Goal: Complete application form: Complete application form

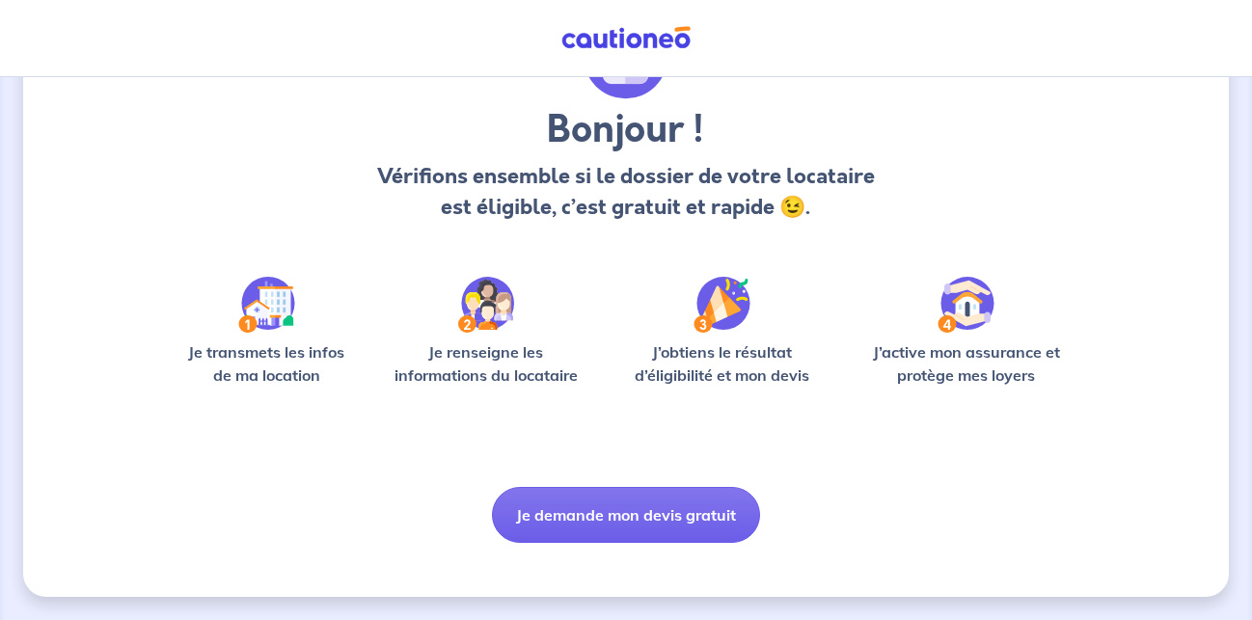
scroll to position [155, 0]
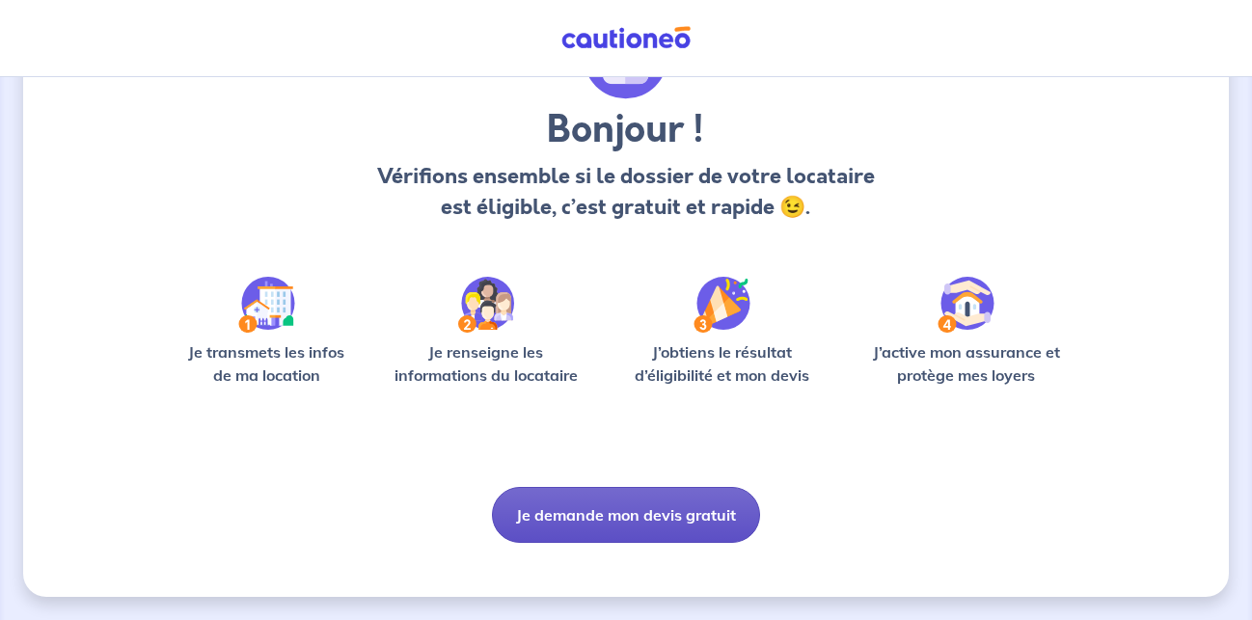
click at [602, 513] on button "Je demande mon devis gratuit" at bounding box center [626, 515] width 268 height 56
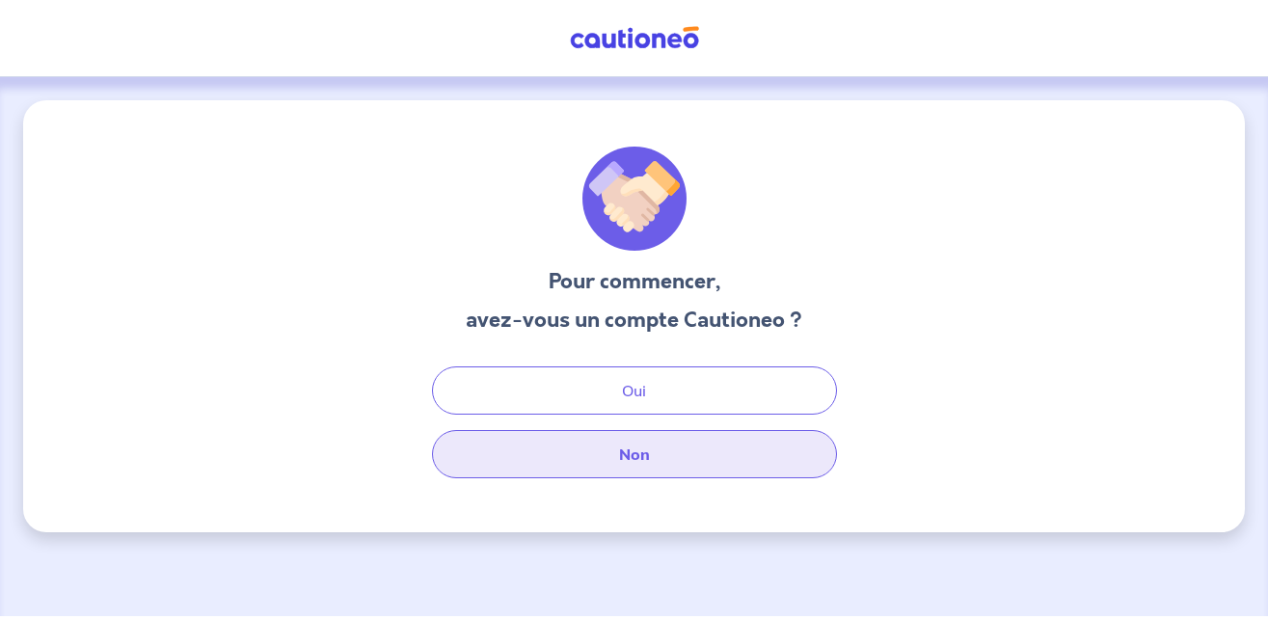
click at [635, 454] on button "Non" at bounding box center [634, 454] width 405 height 48
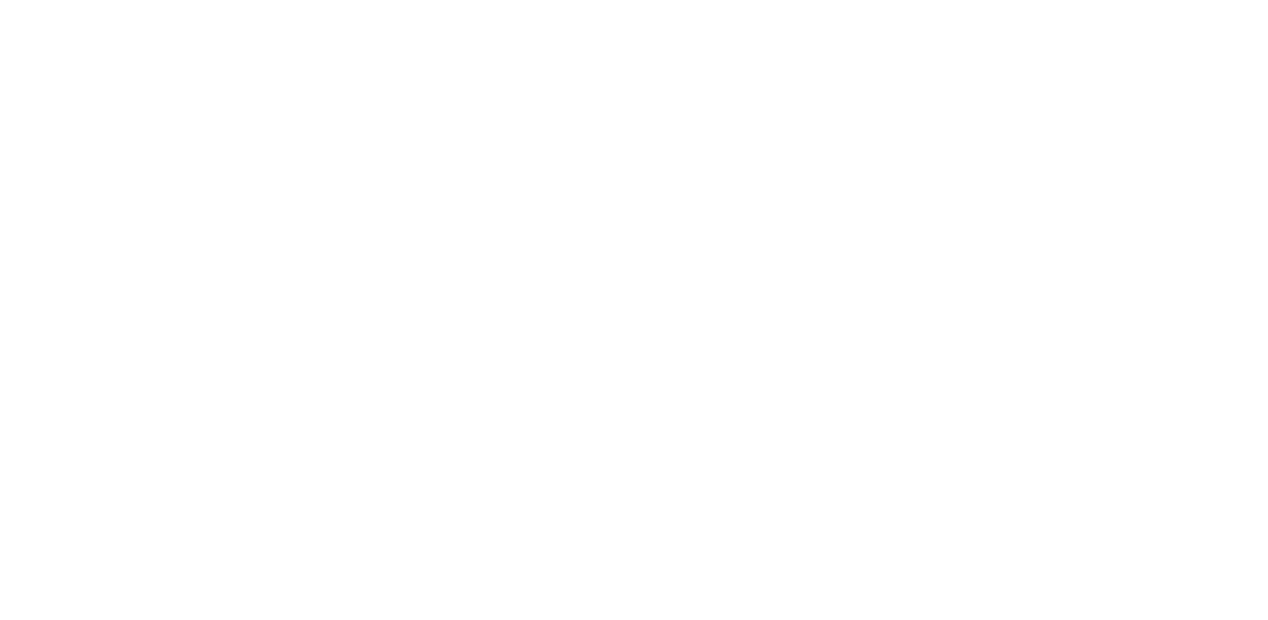
select select "FR"
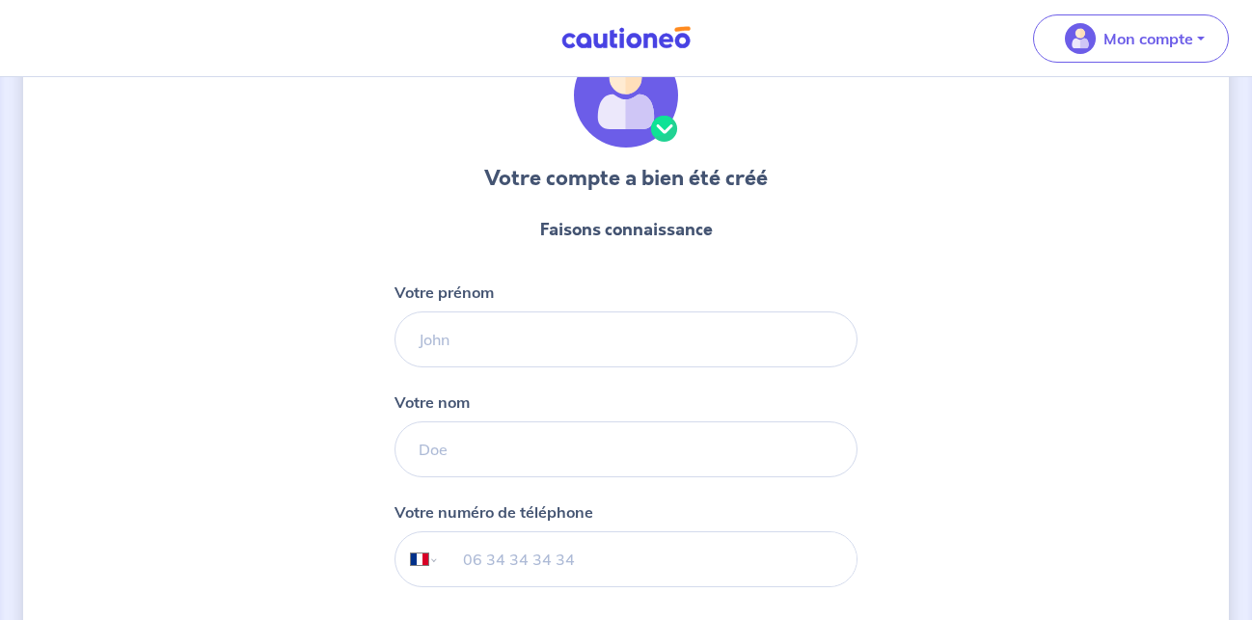
scroll to position [197, 0]
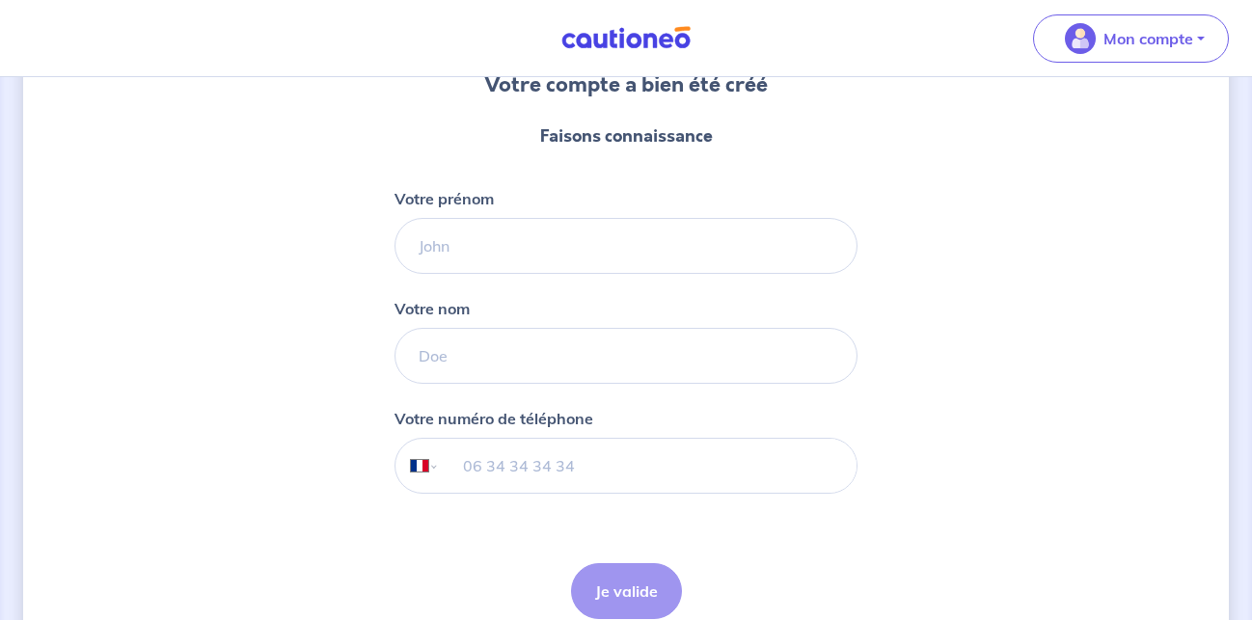
click at [473, 212] on div "Votre prénom" at bounding box center [625, 230] width 463 height 87
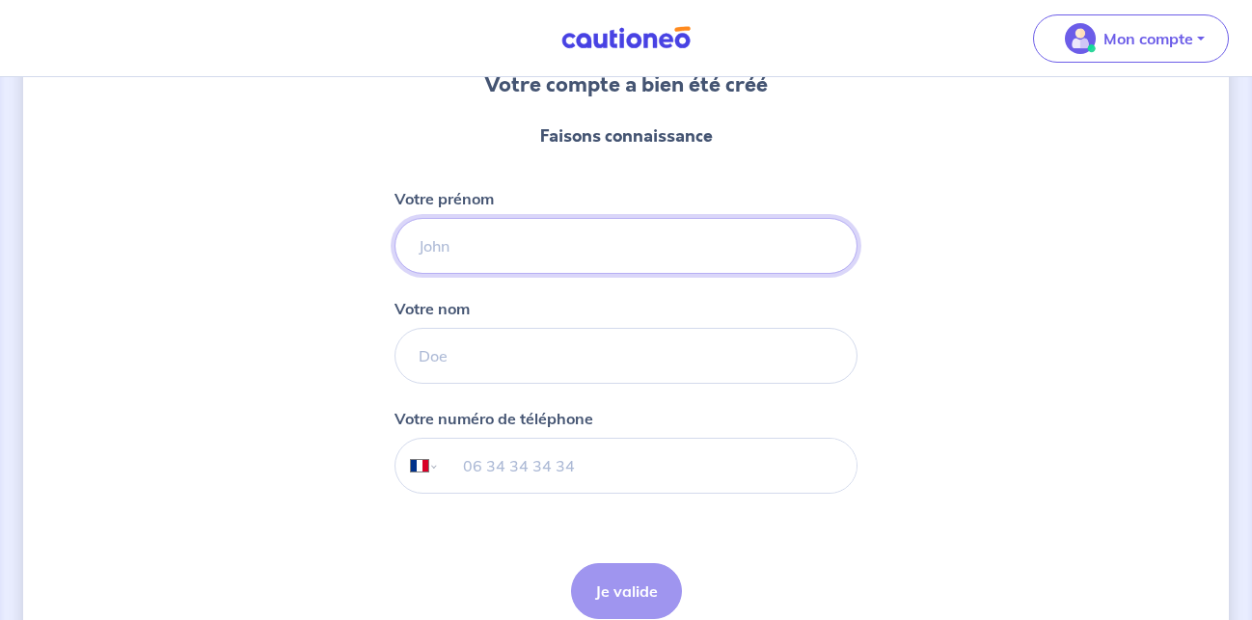
click at [469, 236] on input "Votre prénom" at bounding box center [625, 246] width 463 height 56
type input "[PERSON_NAME]"
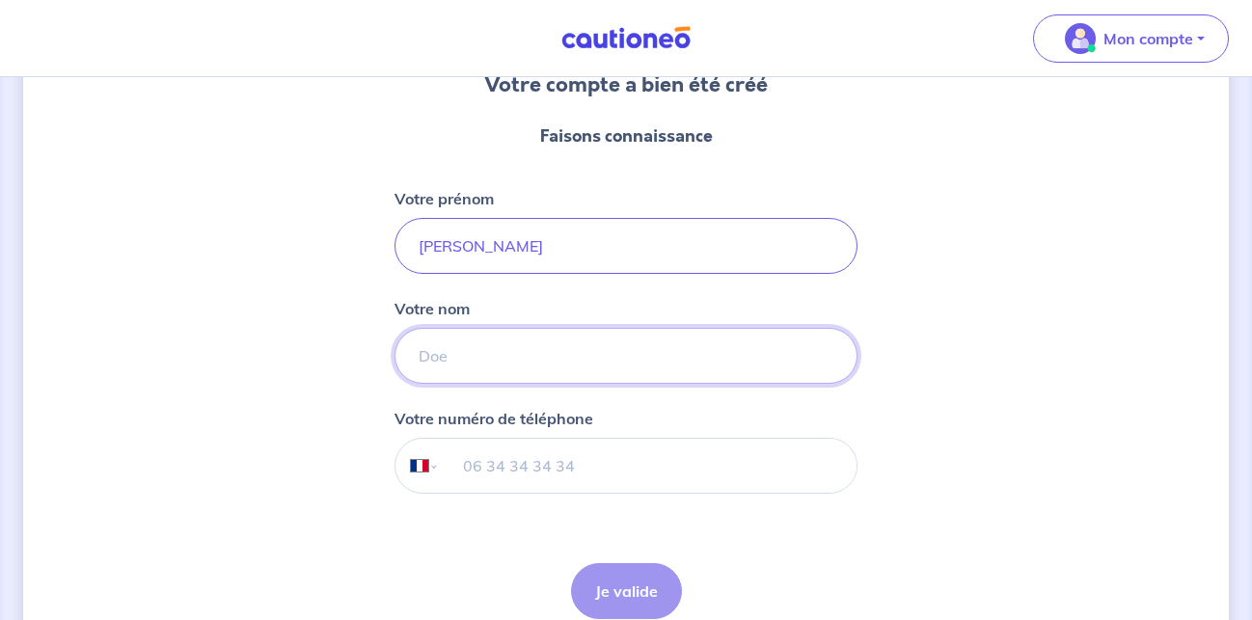
type input "Buffenoir"
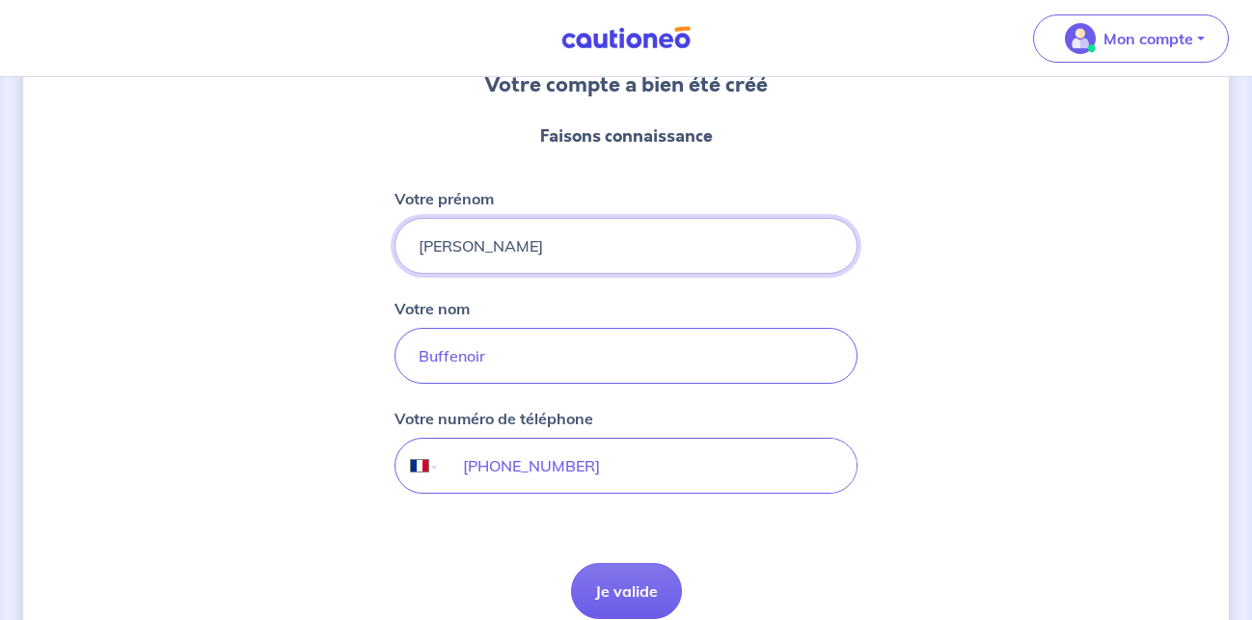
type input "[PHONE_NUMBER]"
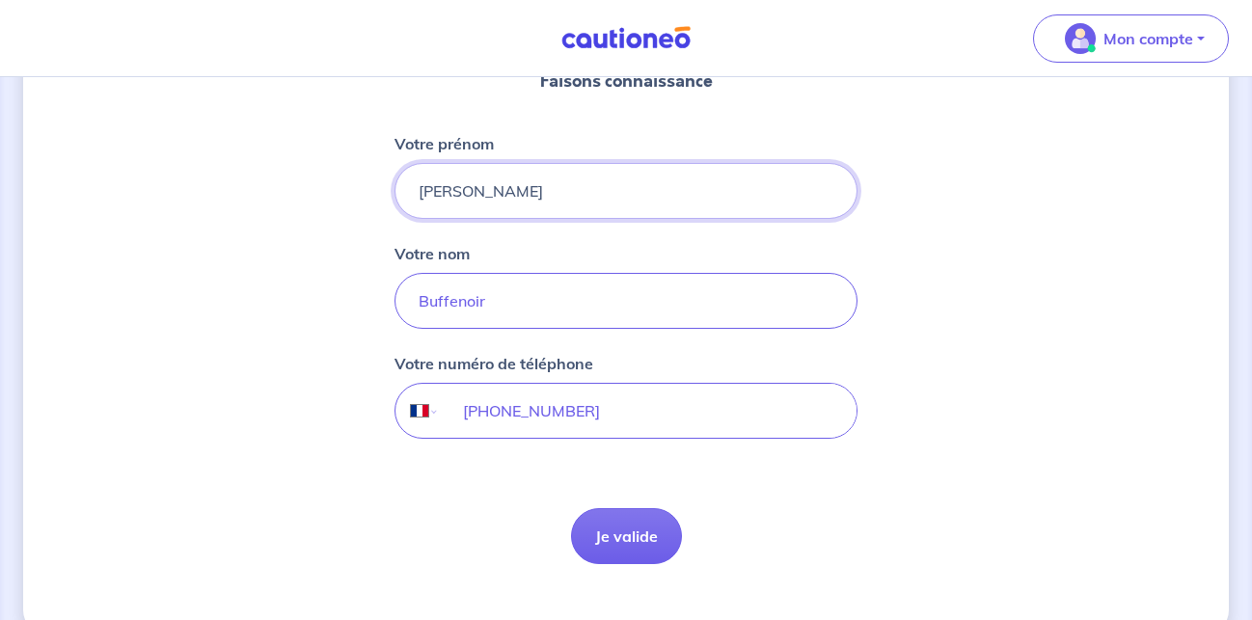
scroll to position [288, 0]
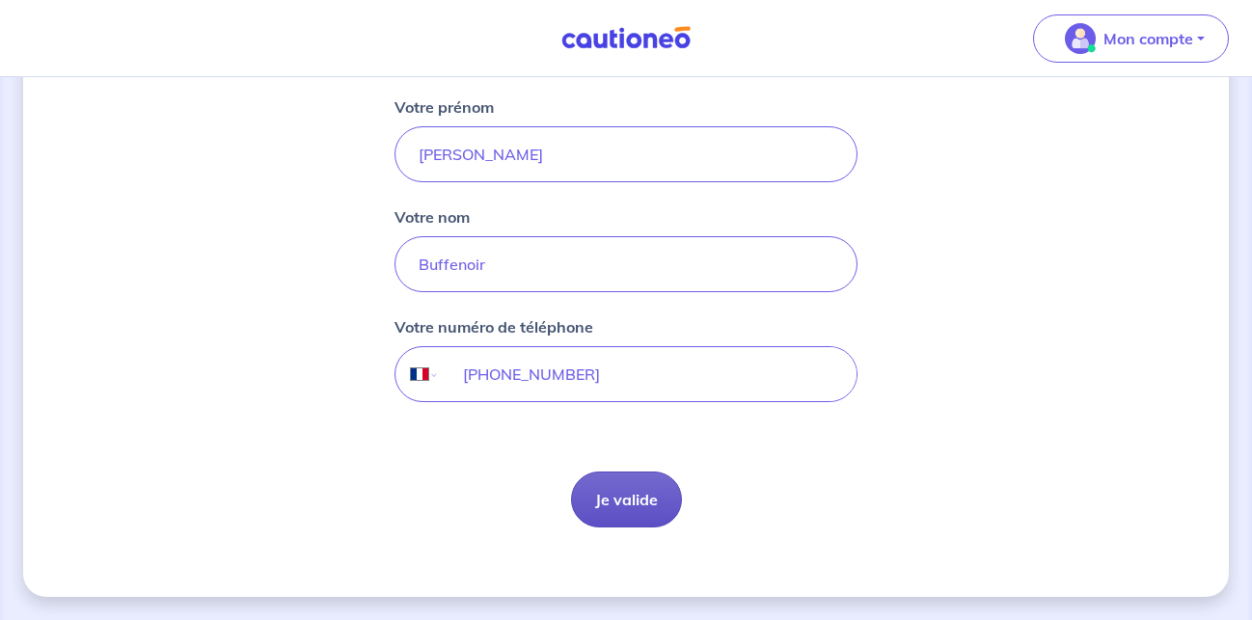
click at [620, 495] on button "Je valide" at bounding box center [626, 500] width 111 height 56
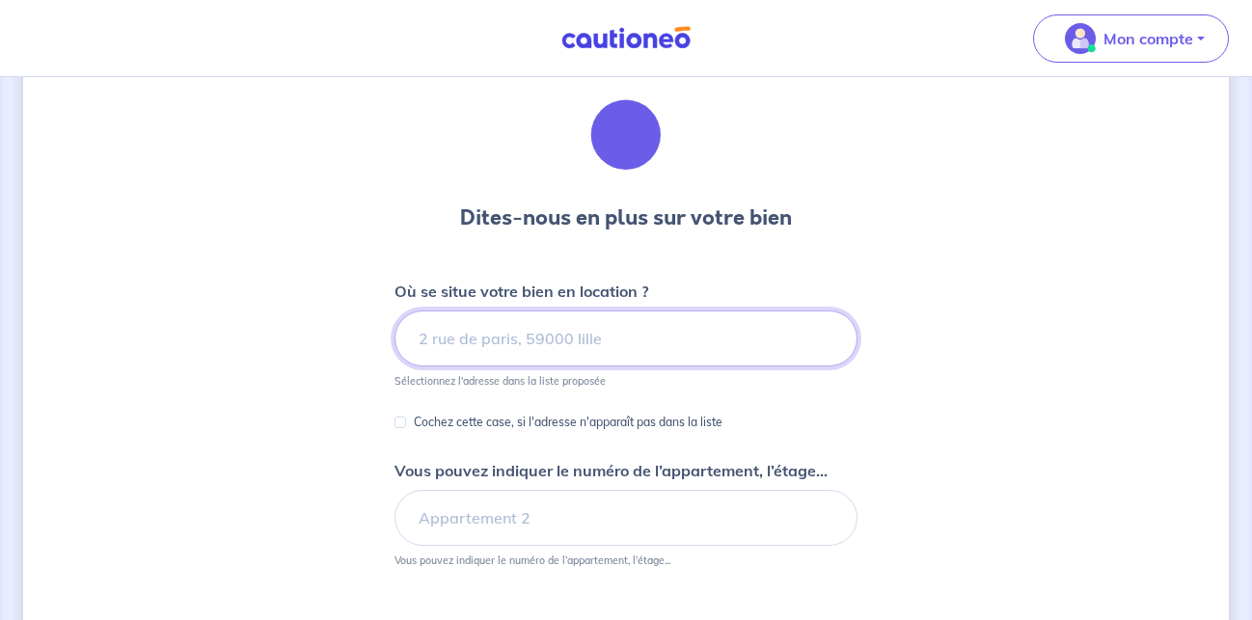
scroll to position [98, 0]
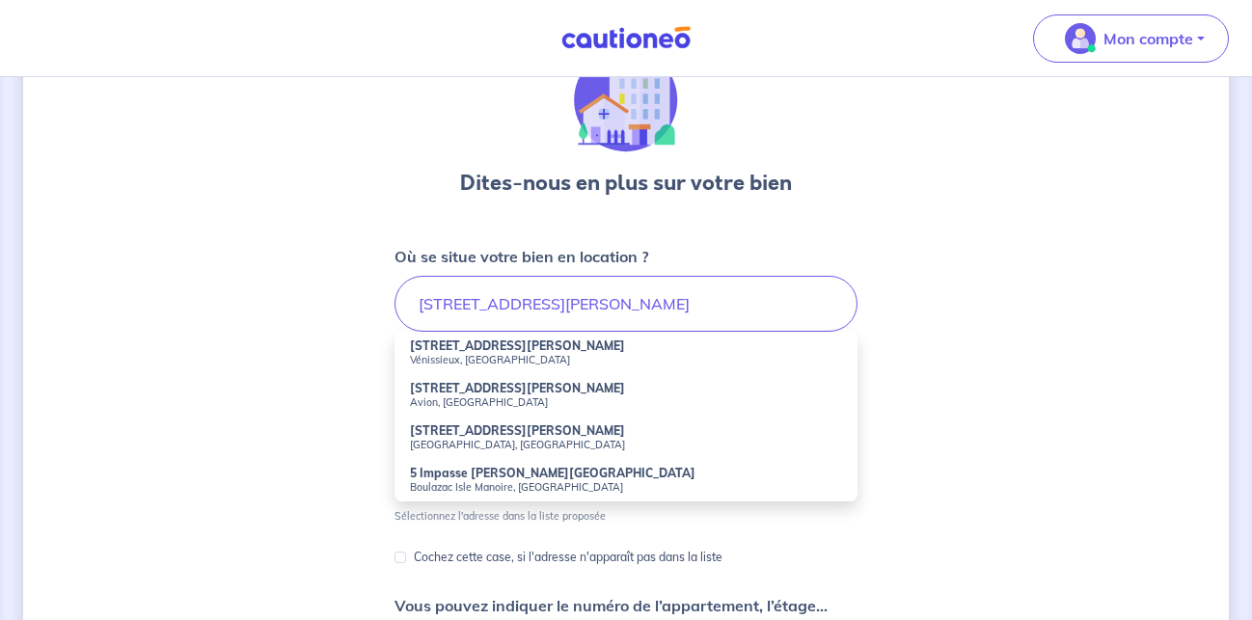
click at [473, 347] on strong "[STREET_ADDRESS][PERSON_NAME]" at bounding box center [517, 346] width 215 height 14
type input "[STREET_ADDRESS][PERSON_NAME]"
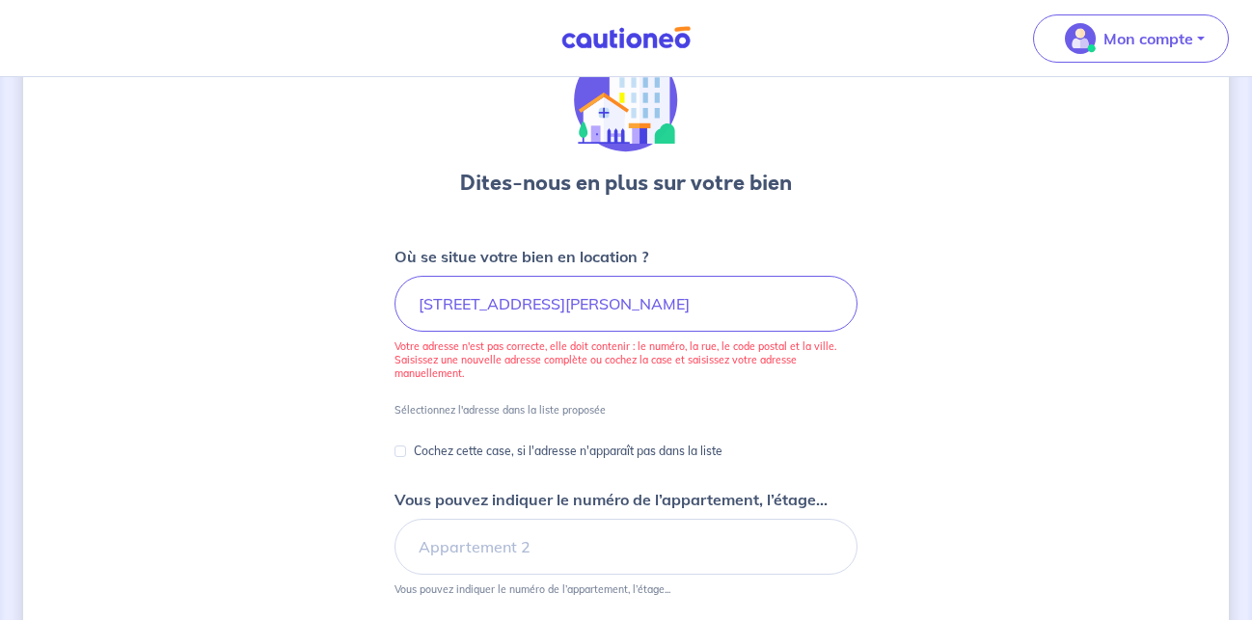
scroll to position [197, 0]
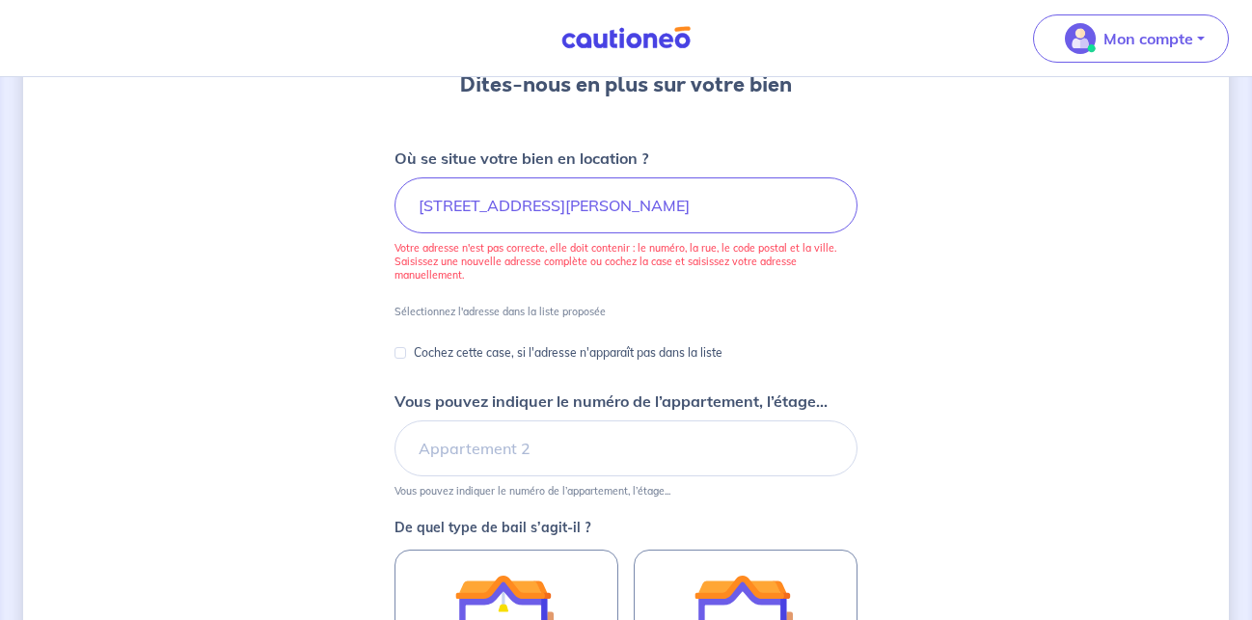
click at [515, 310] on p "Sélectionnez l'adresse dans la liste proposée" at bounding box center [499, 312] width 211 height 14
click at [521, 353] on p "Cochez cette case, si l'adresse n'apparaît pas dans la liste" at bounding box center [568, 352] width 309 height 23
click at [406, 353] on input "Cochez cette case, si l'adresse n'apparaît pas dans la liste" at bounding box center [400, 353] width 12 height 12
checkbox input "true"
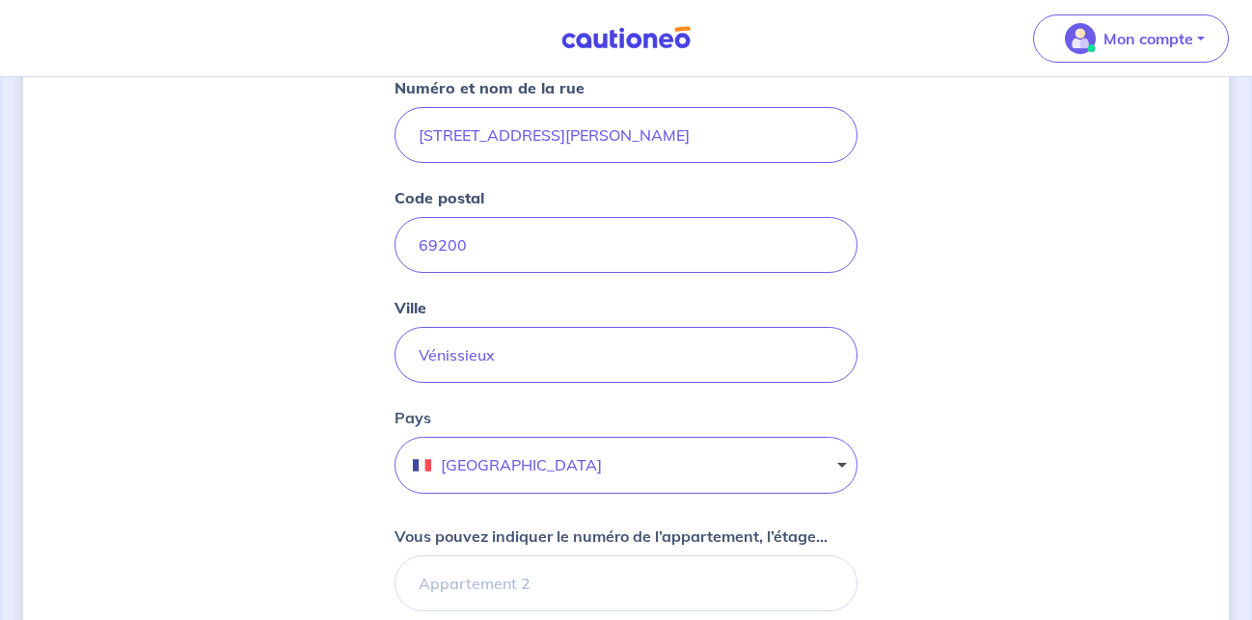
scroll to position [492, 0]
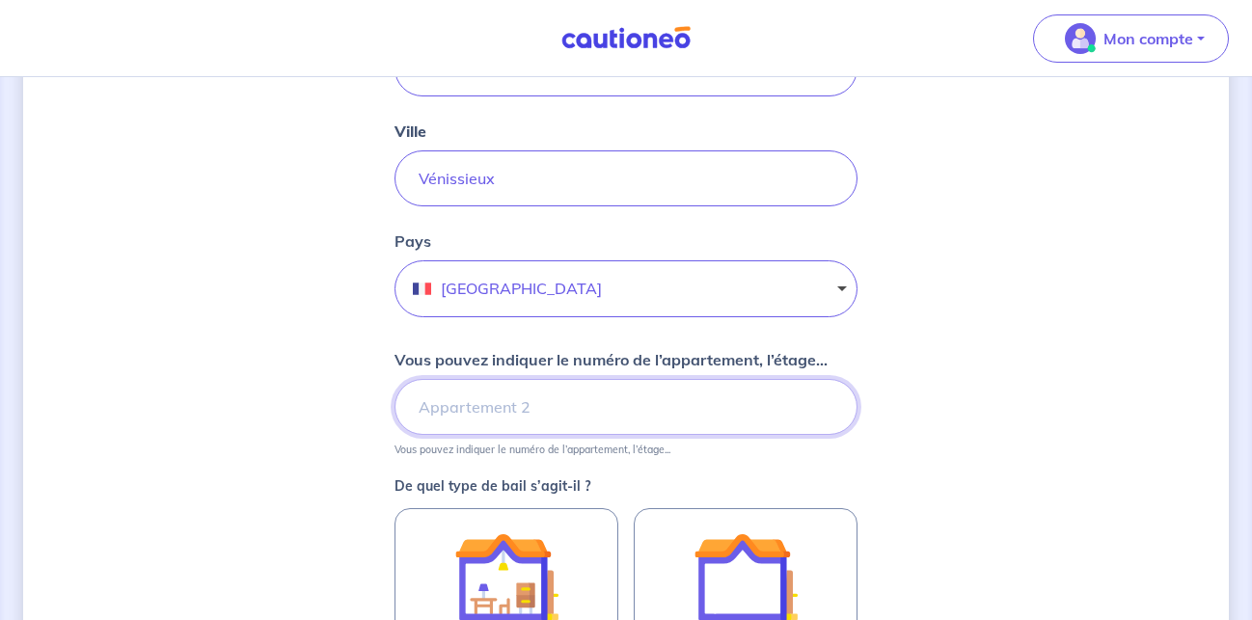
click at [491, 414] on input "Vous pouvez indiquer le numéro de l’appartement, l’étage..." at bounding box center [625, 407] width 463 height 56
type input "3 eme étage"
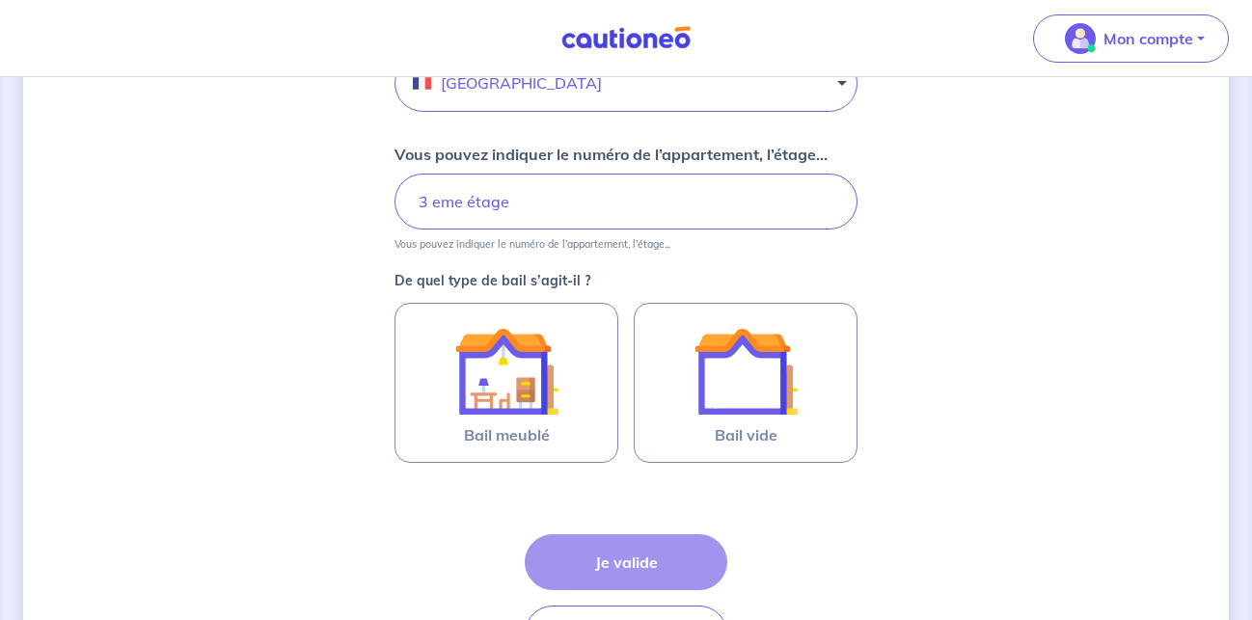
scroll to position [787, 0]
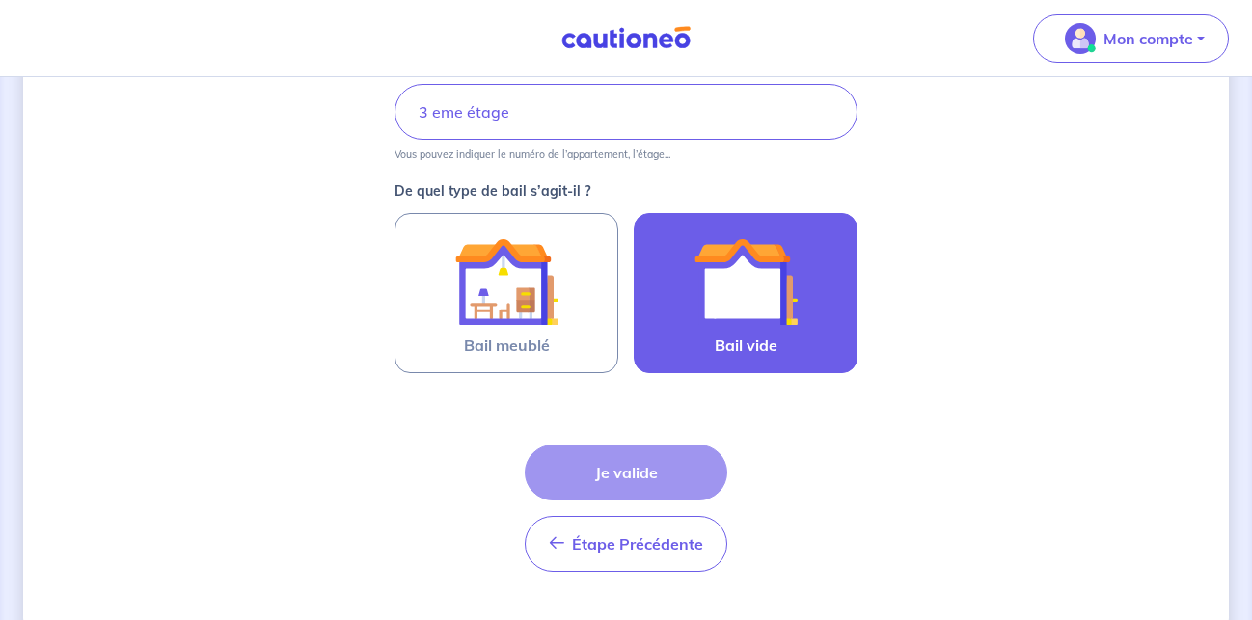
click at [718, 295] on img at bounding box center [745, 282] width 104 height 104
click at [0, 0] on input "Bail vide" at bounding box center [0, 0] width 0 height 0
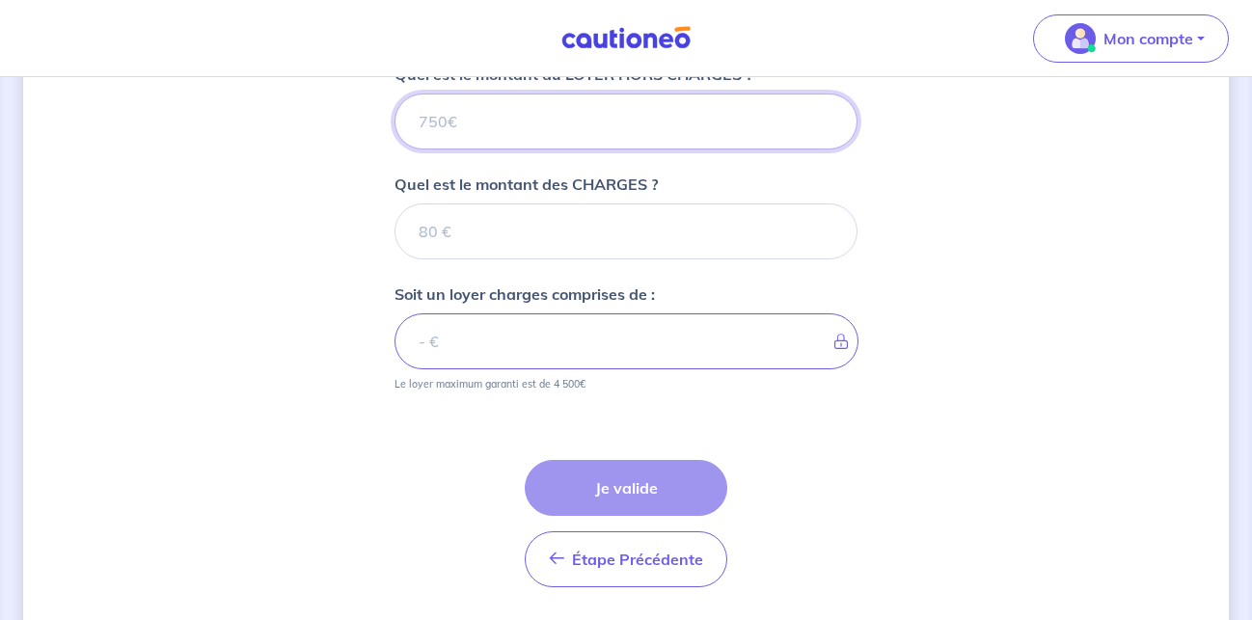
scroll to position [988, 0]
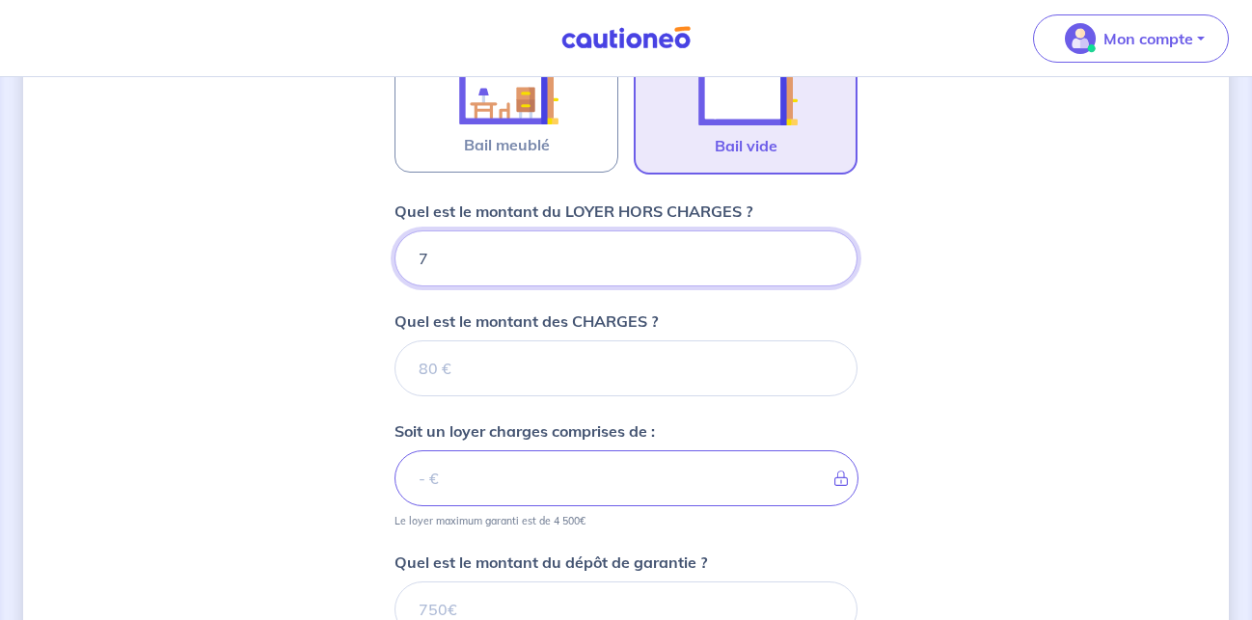
type input "78"
type input "780"
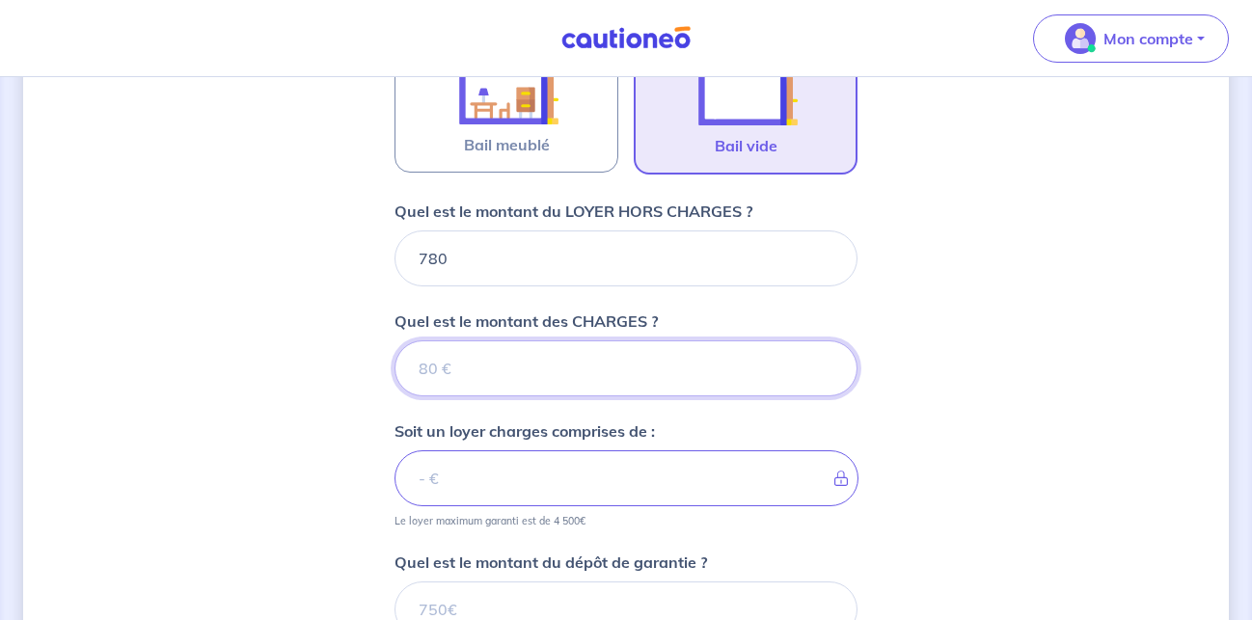
click at [562, 373] on input "Quel est le montant des CHARGES ?" at bounding box center [625, 368] width 463 height 56
type input "105"
type input "885"
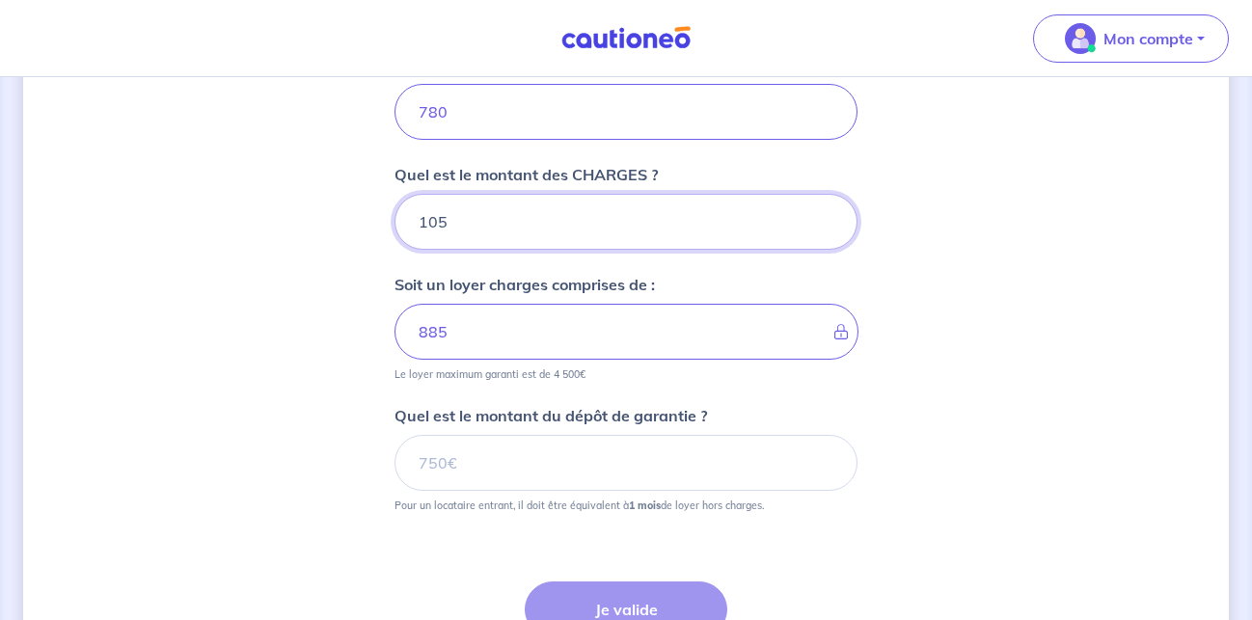
scroll to position [1184, 0]
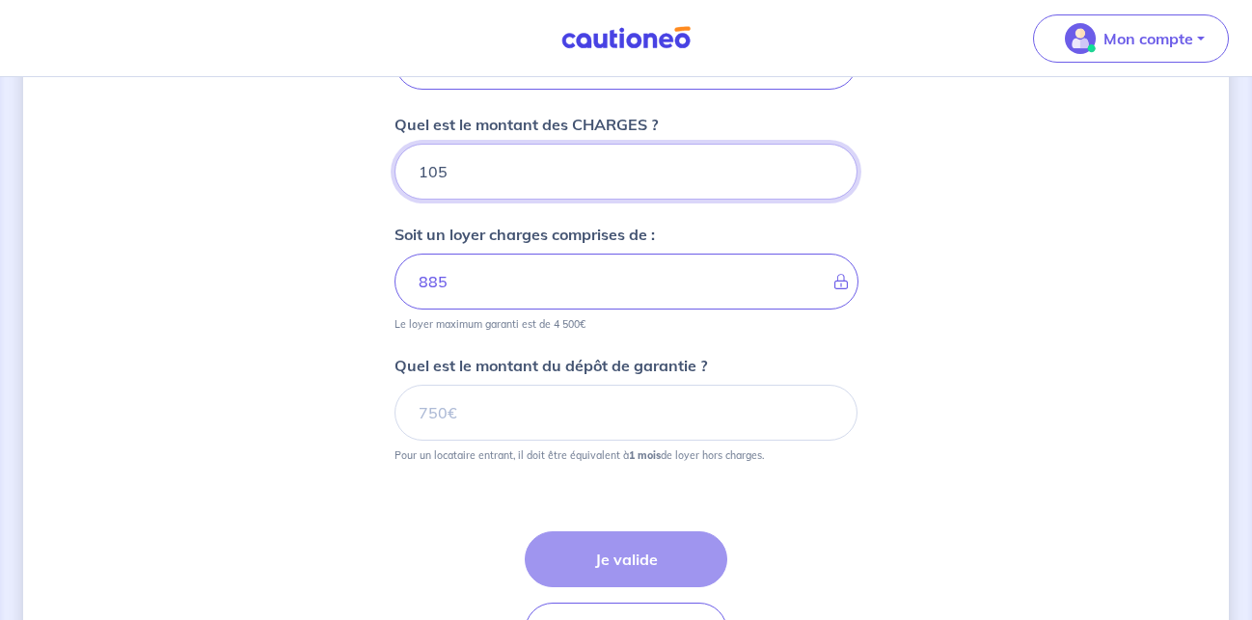
type input "105"
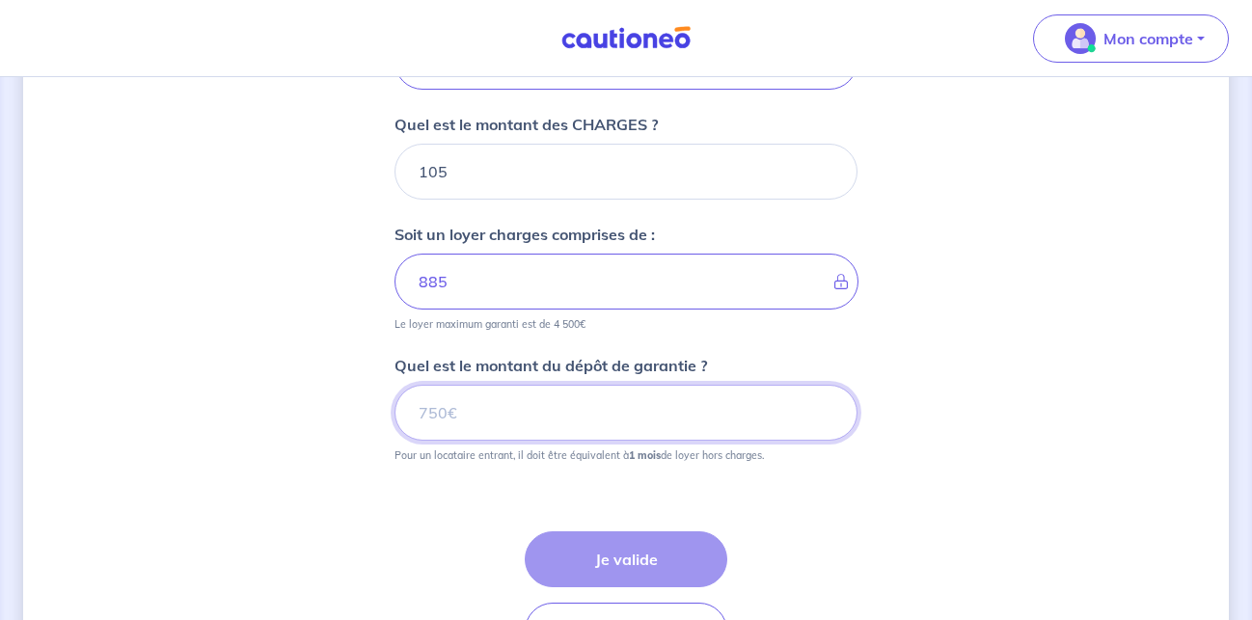
click at [527, 420] on input "Quel est le montant du dépôt de garantie ?" at bounding box center [625, 413] width 463 height 56
click at [517, 411] on input "Quel est le montant du dépôt de garantie ?" at bounding box center [625, 413] width 463 height 56
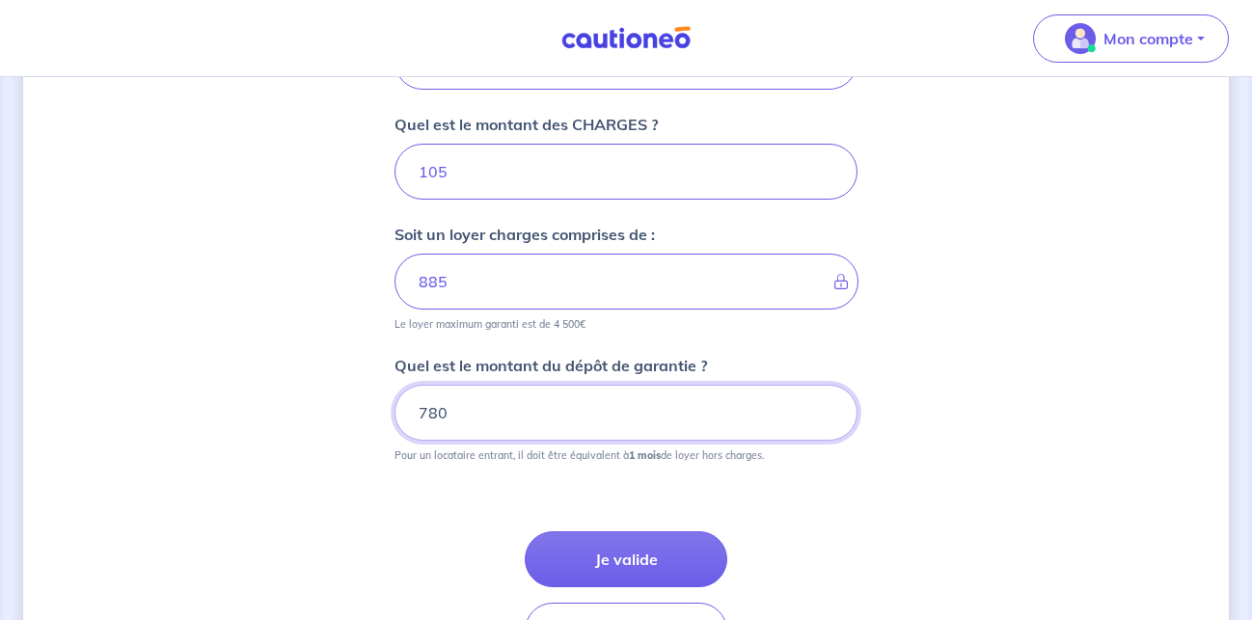
type input "780"
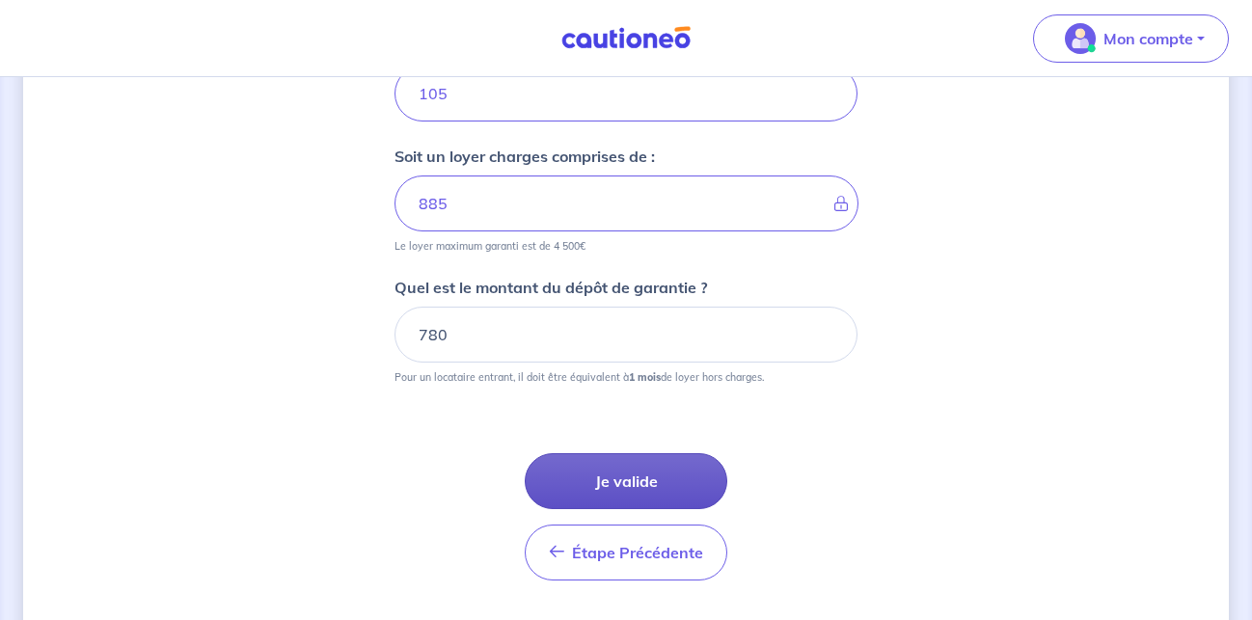
scroll to position [1315, 0]
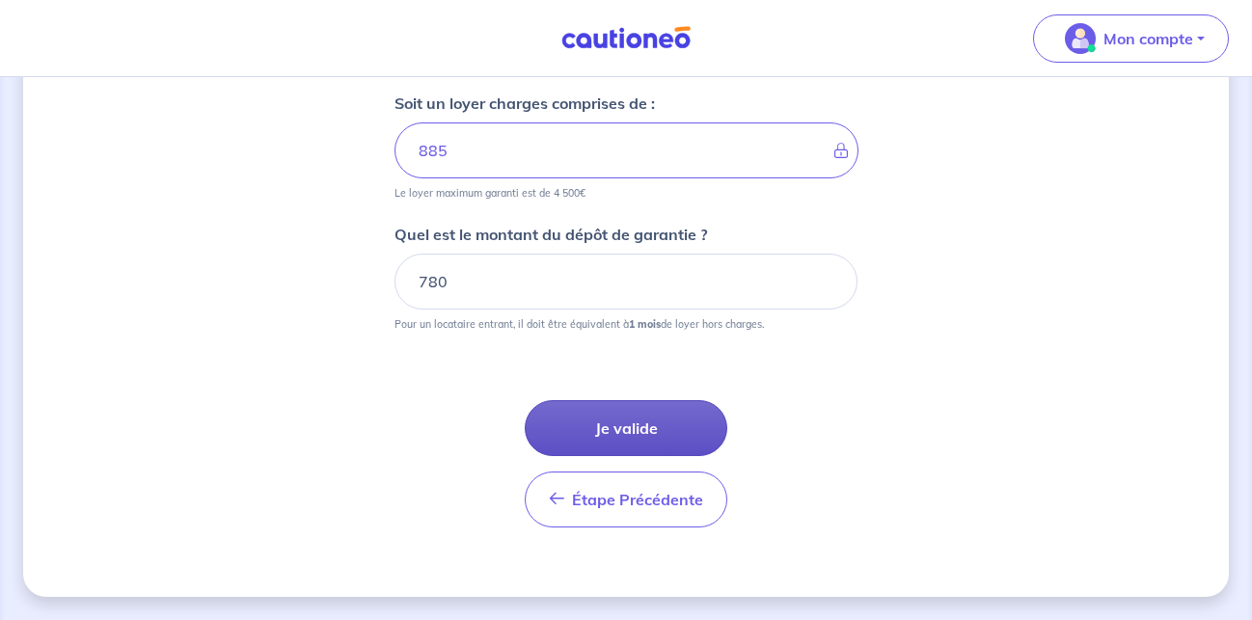
click at [603, 420] on button "Je valide" at bounding box center [626, 428] width 203 height 56
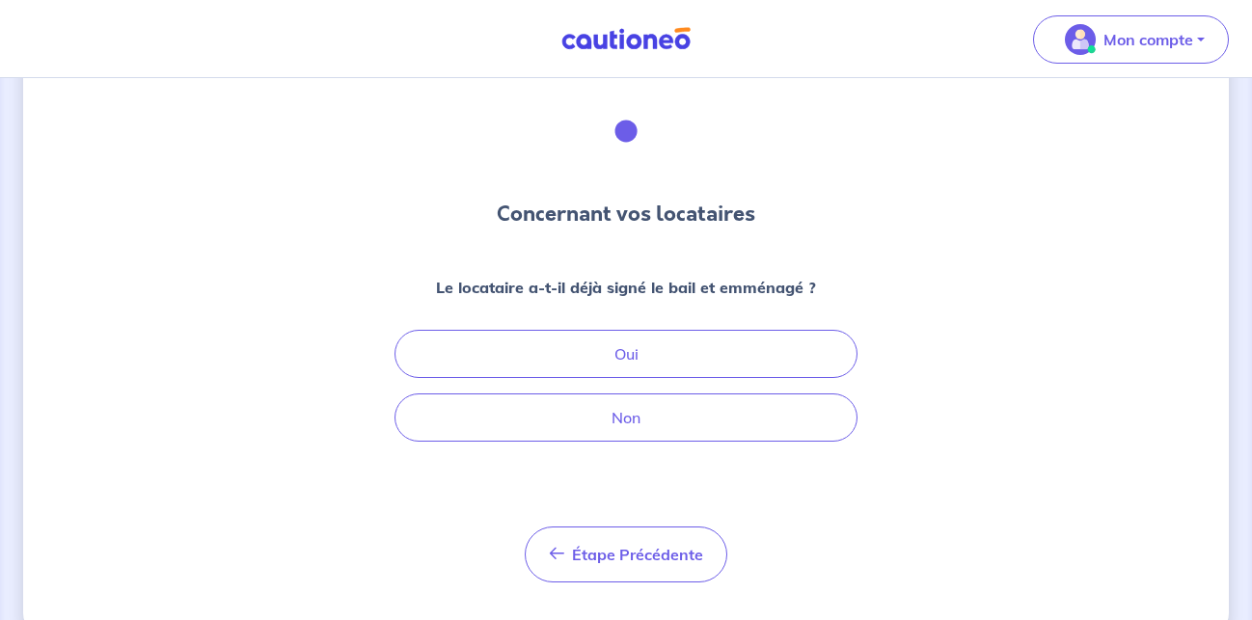
scroll to position [107, 0]
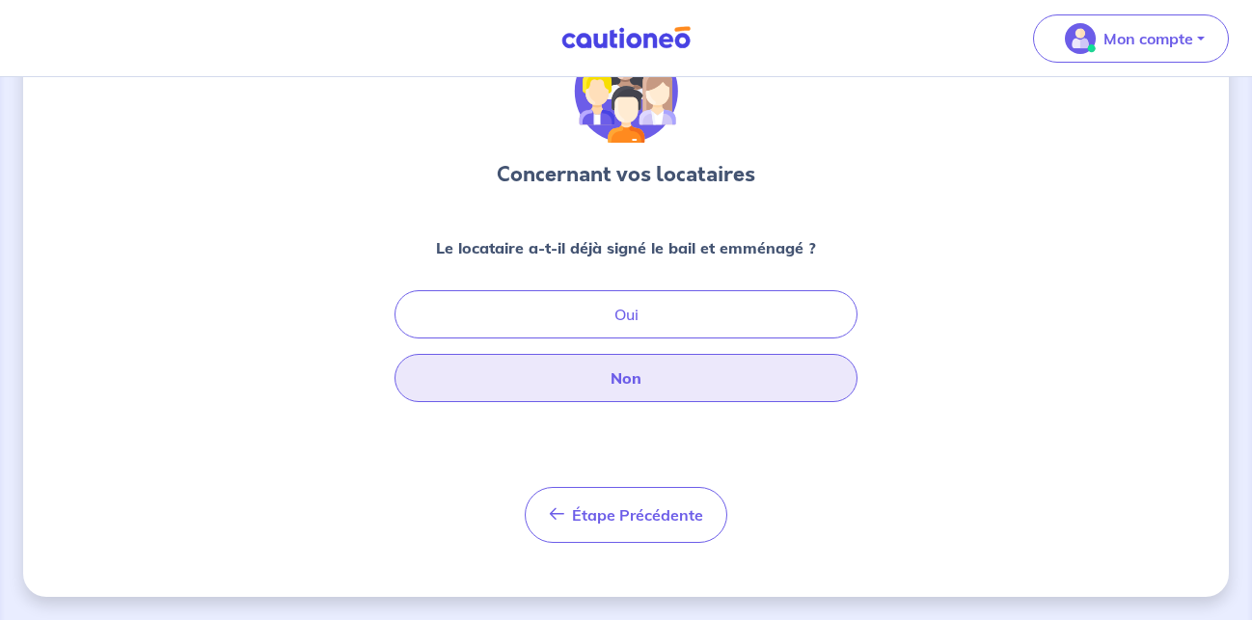
click at [616, 379] on button "Non" at bounding box center [625, 378] width 463 height 48
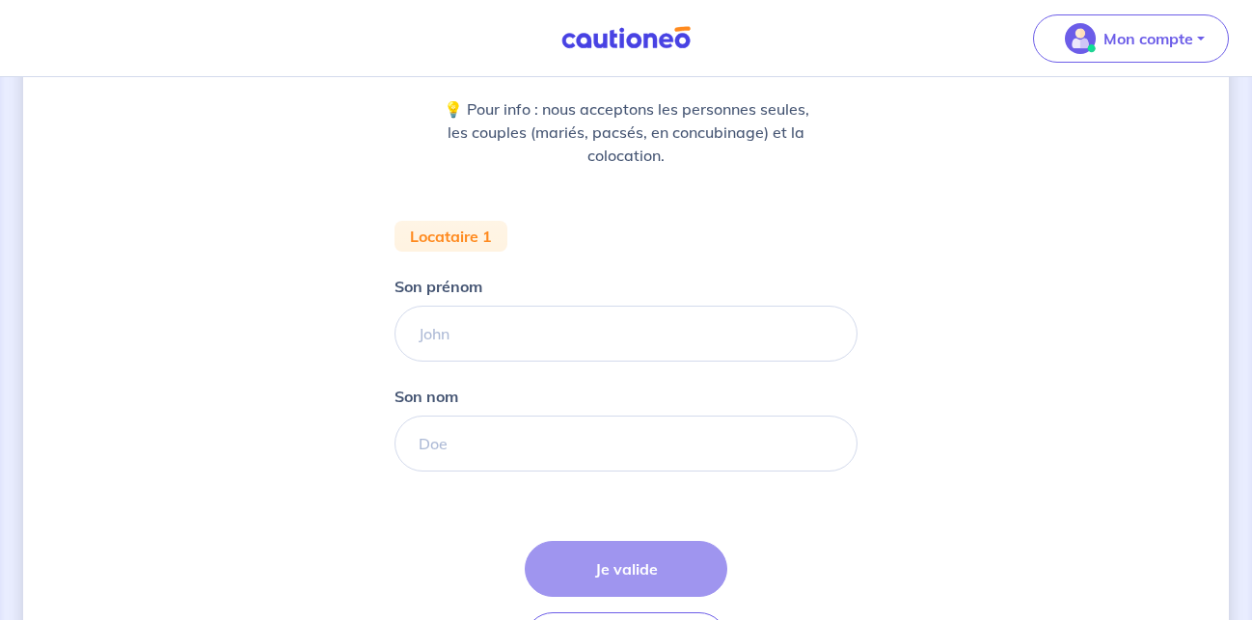
scroll to position [288, 0]
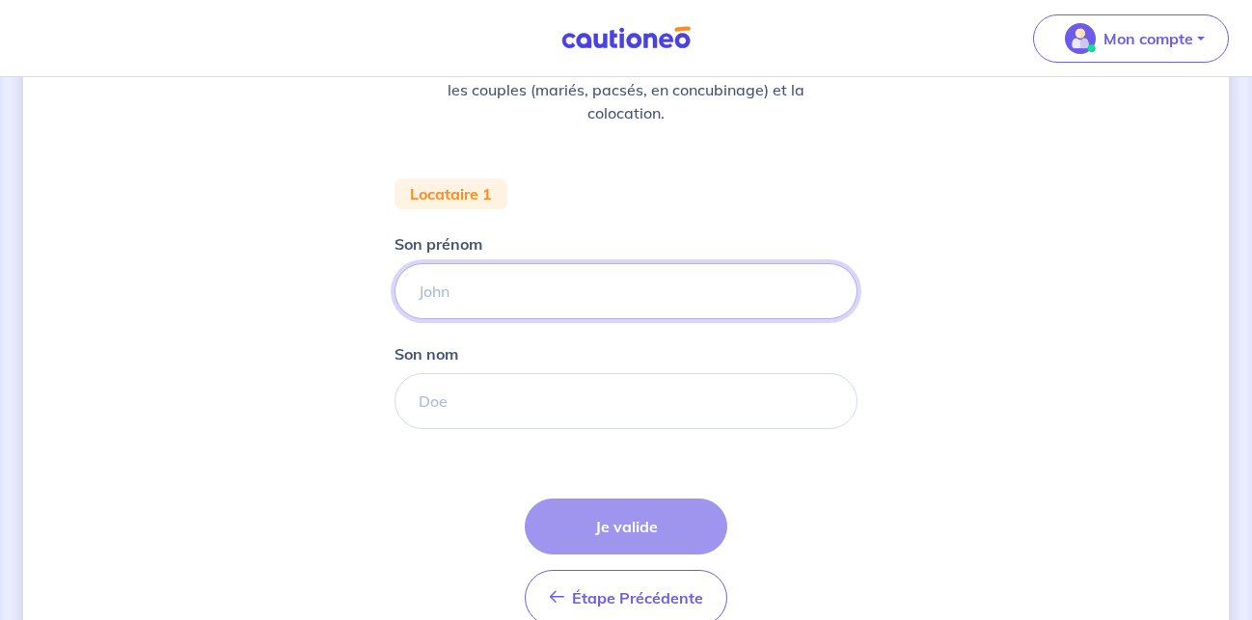
click at [479, 290] on input "Son prénom" at bounding box center [625, 291] width 463 height 56
type input "[PERSON_NAME]"
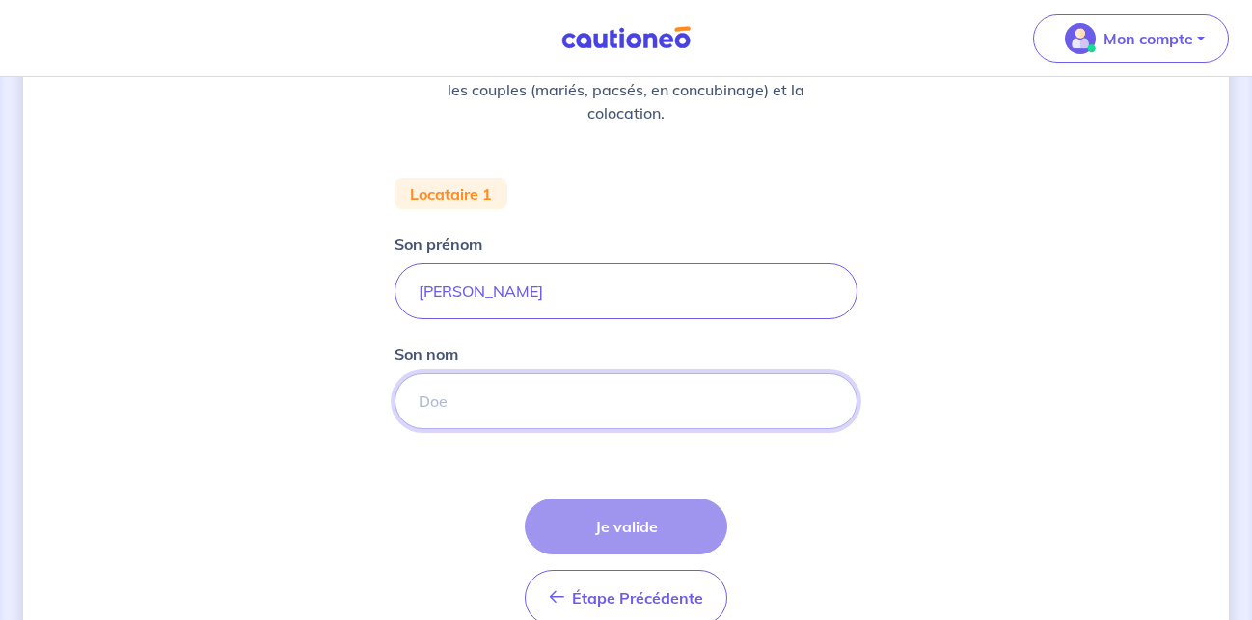
click at [482, 389] on input "Son nom" at bounding box center [625, 401] width 463 height 56
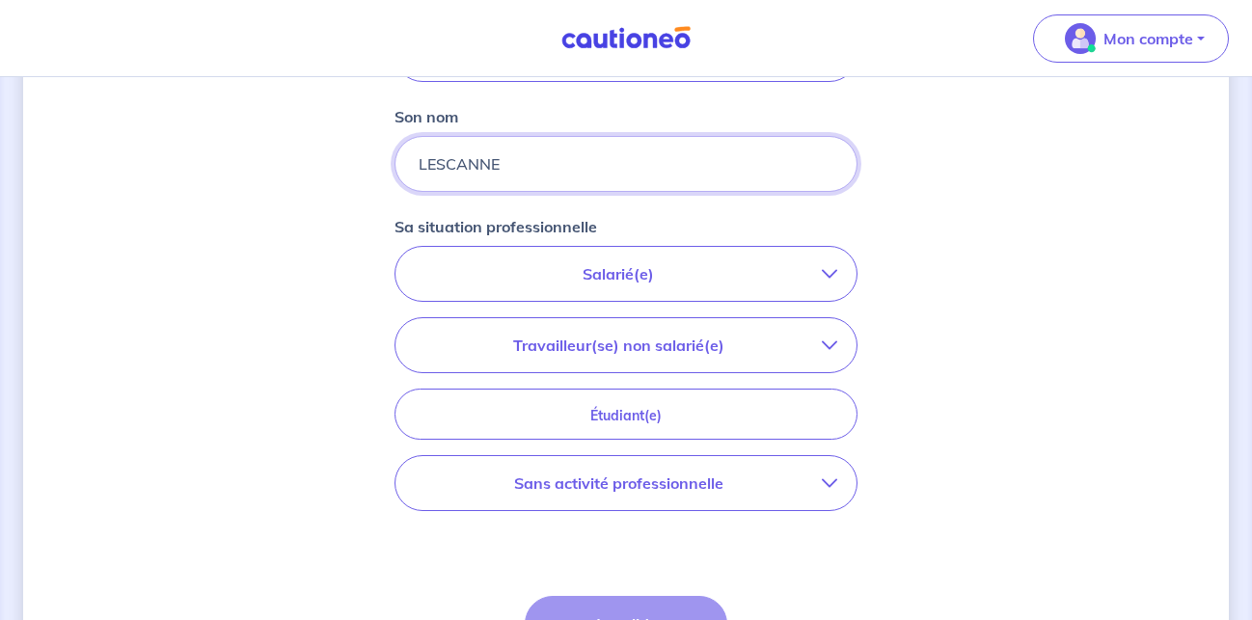
scroll to position [583, 0]
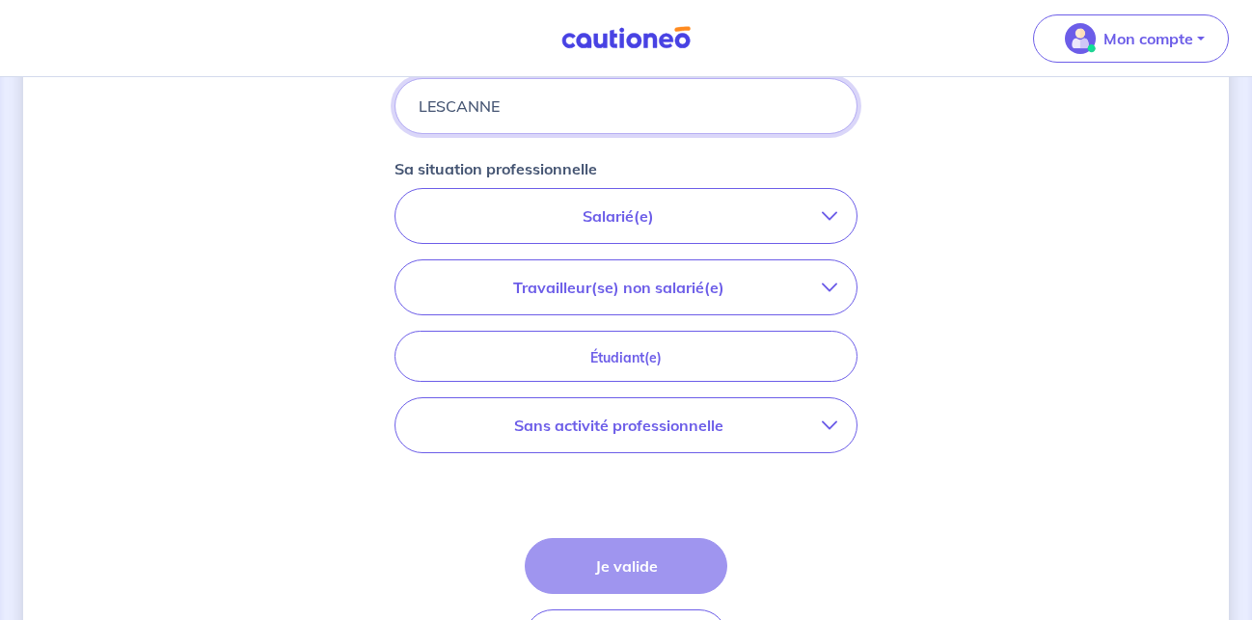
type input "LESCANNE"
click at [608, 213] on p "Salarié(e)" at bounding box center [618, 215] width 407 height 23
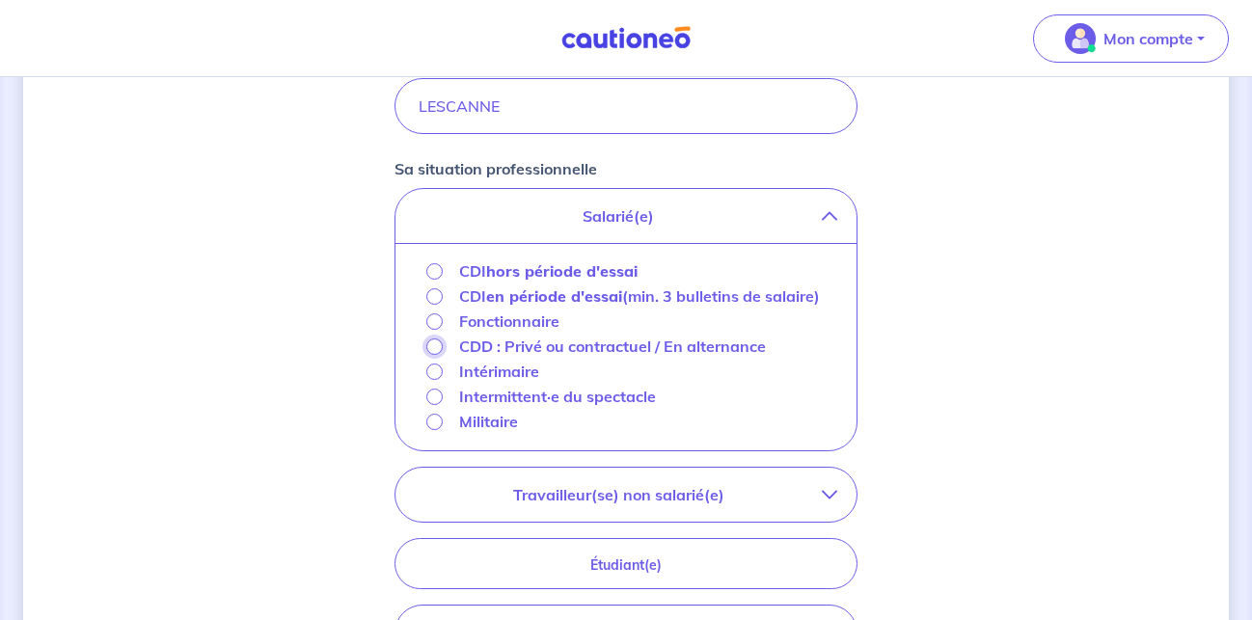
click at [429, 355] on input "CDD : Privé ou contractuel / En alternance" at bounding box center [434, 347] width 16 height 16
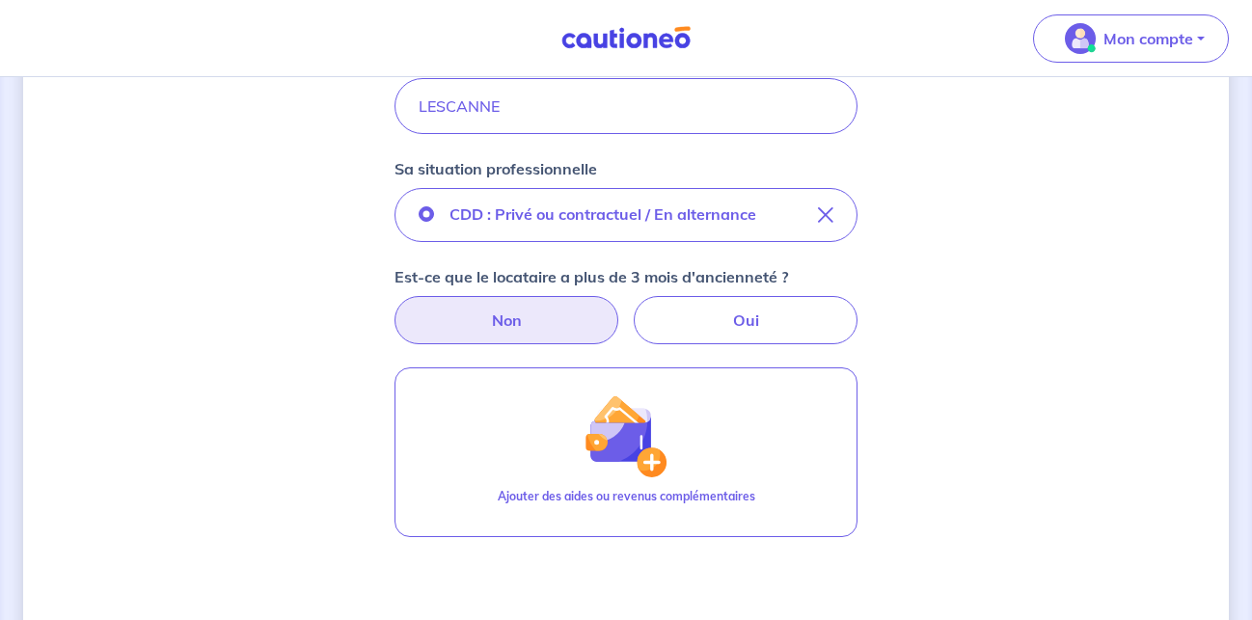
click at [501, 317] on label "Non" at bounding box center [506, 320] width 224 height 48
click at [620, 309] on input "Non" at bounding box center [626, 302] width 13 height 13
radio input "true"
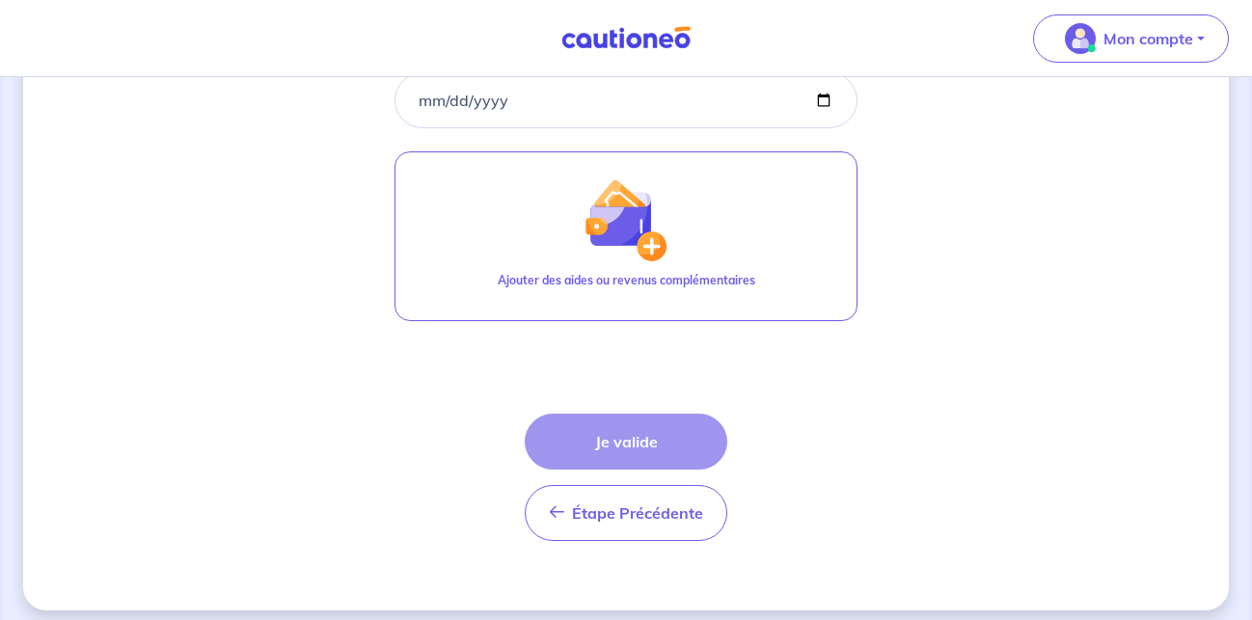
scroll to position [923, 0]
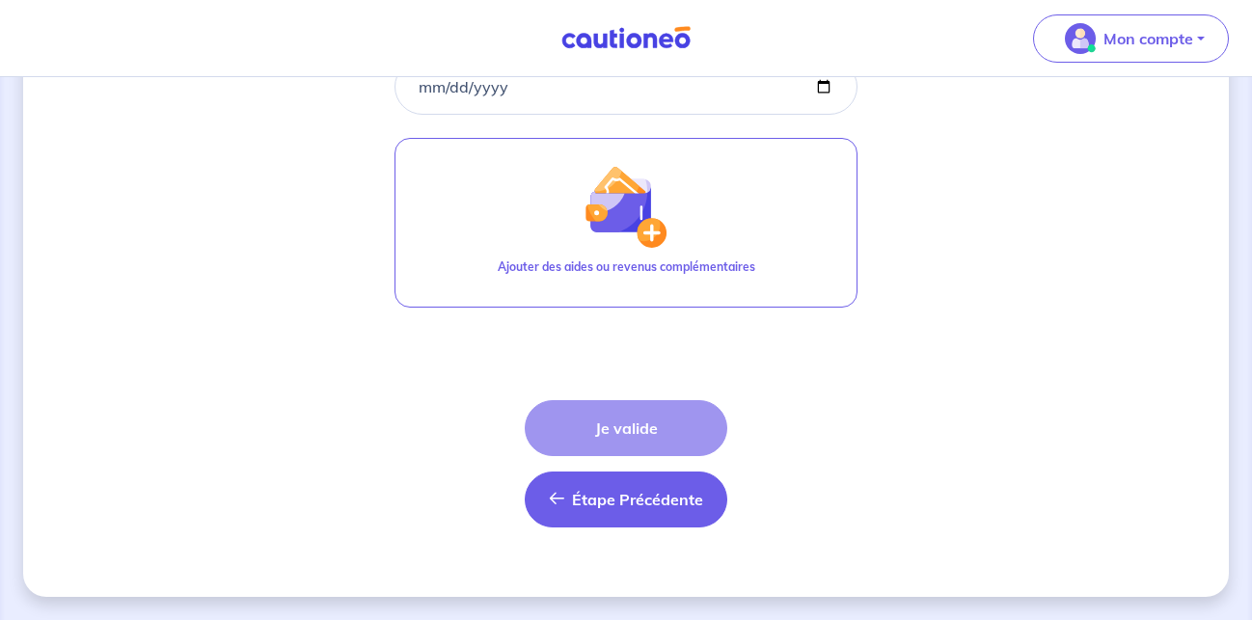
click at [605, 507] on span "Étape Précédente" at bounding box center [637, 499] width 131 height 19
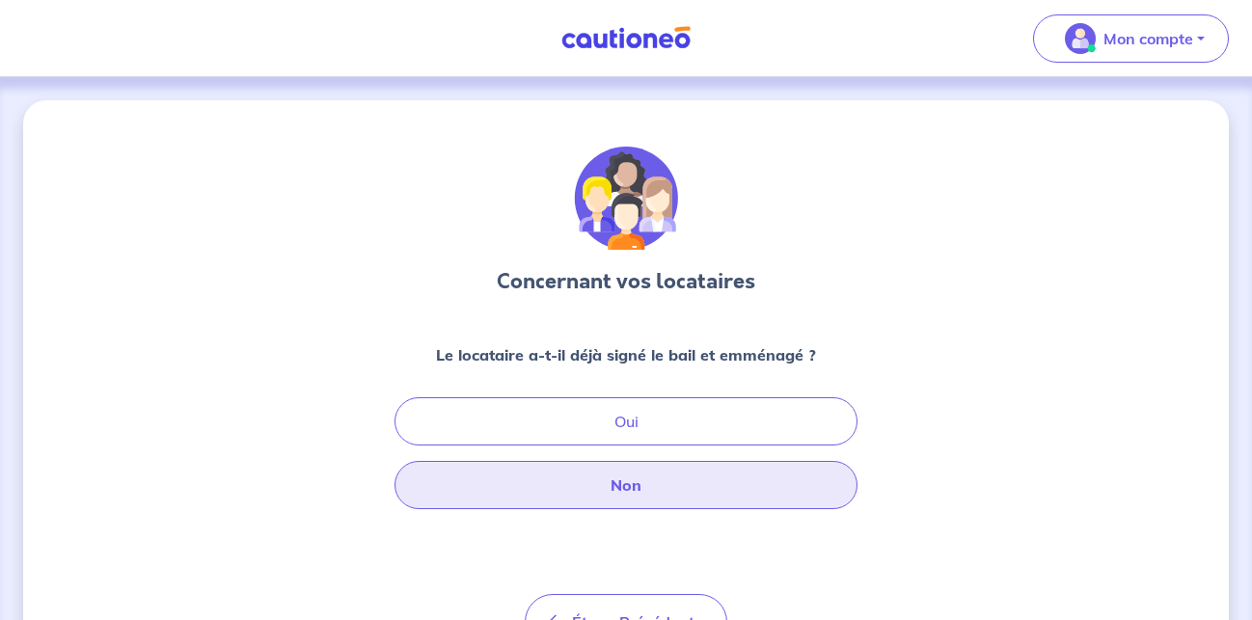
click at [614, 482] on button "Non" at bounding box center [625, 485] width 463 height 48
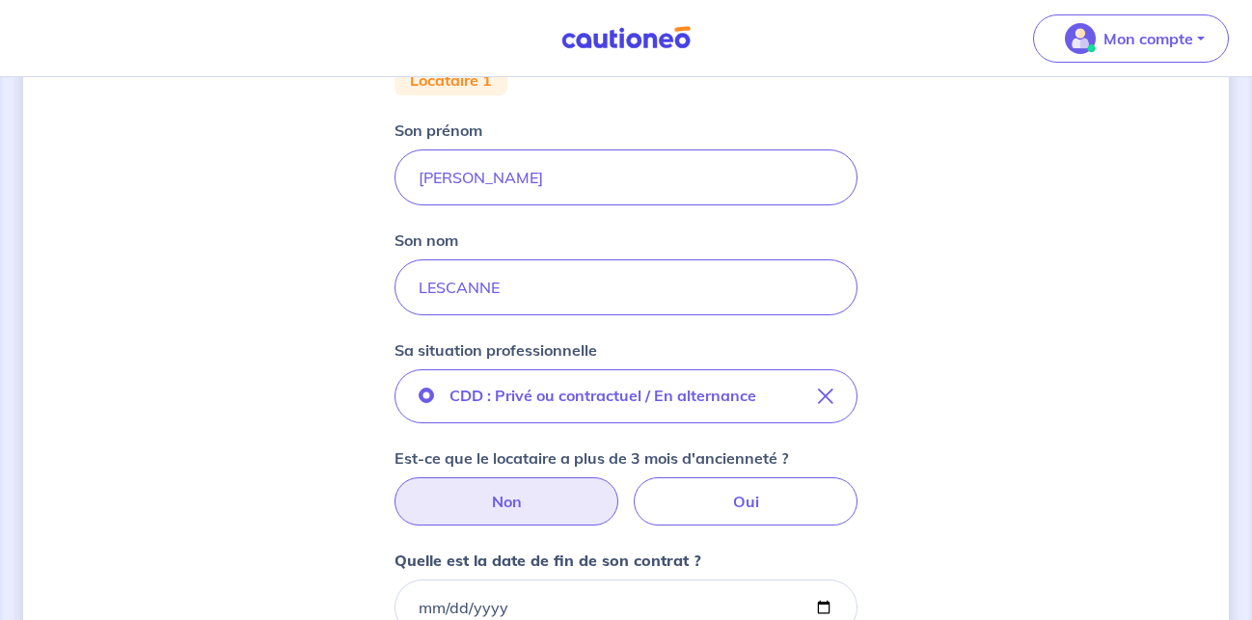
scroll to position [590, 0]
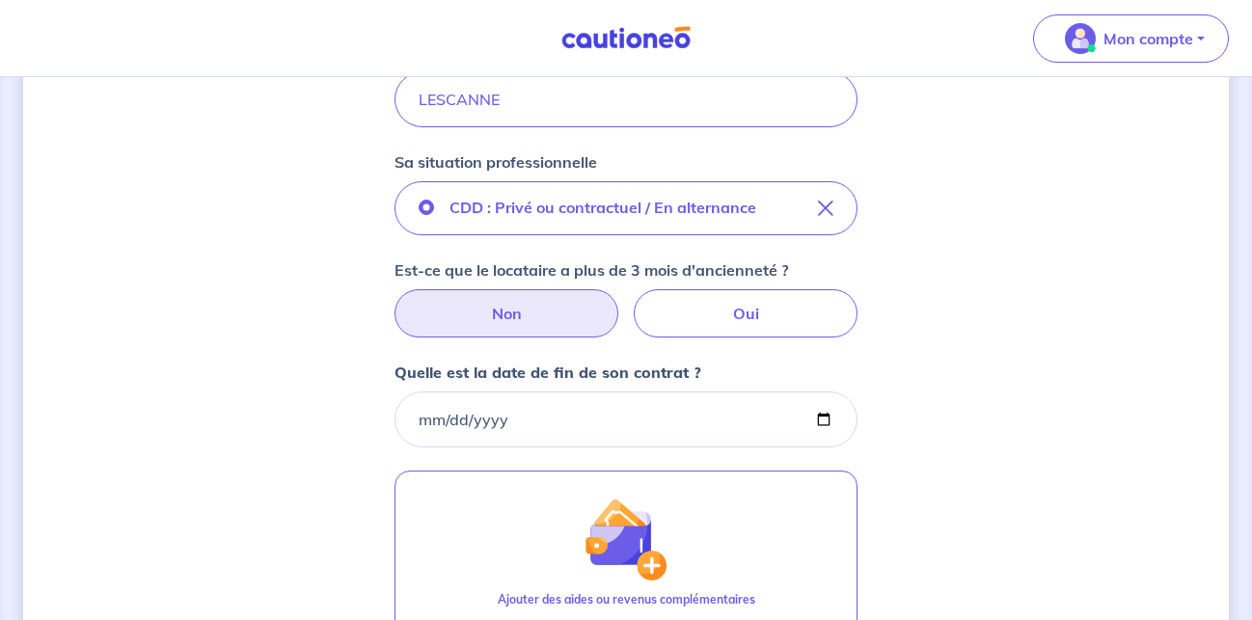
click at [494, 318] on label "Non" at bounding box center [506, 313] width 224 height 48
click at [620, 302] on input "Non" at bounding box center [626, 295] width 13 height 13
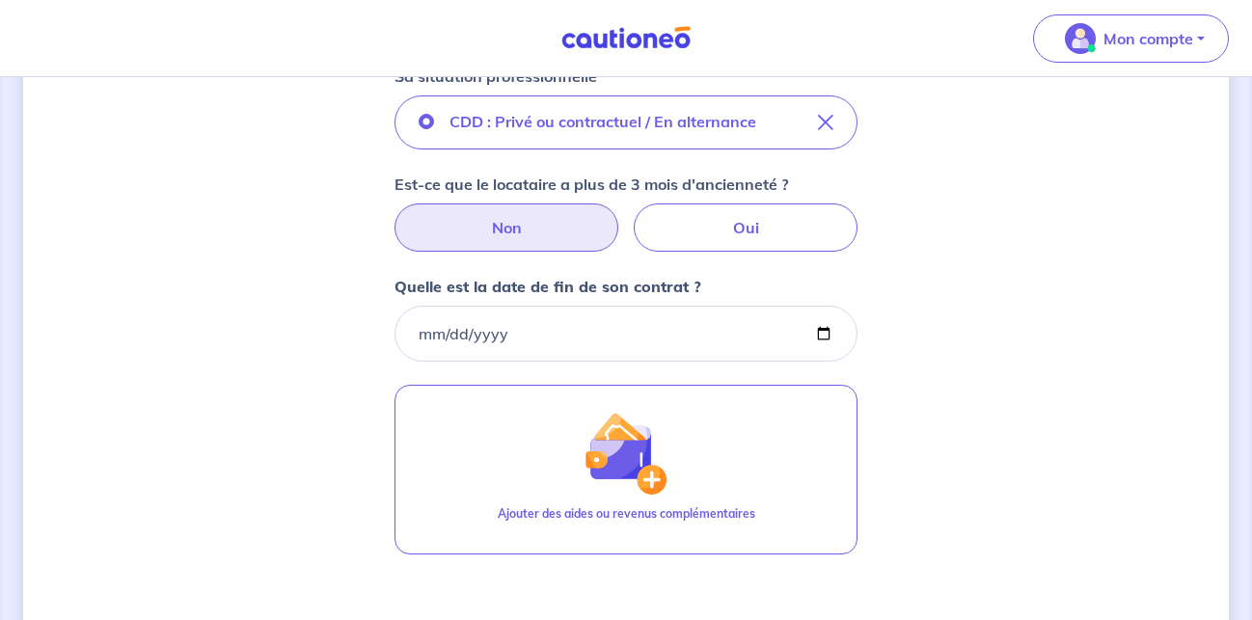
scroll to position [492, 0]
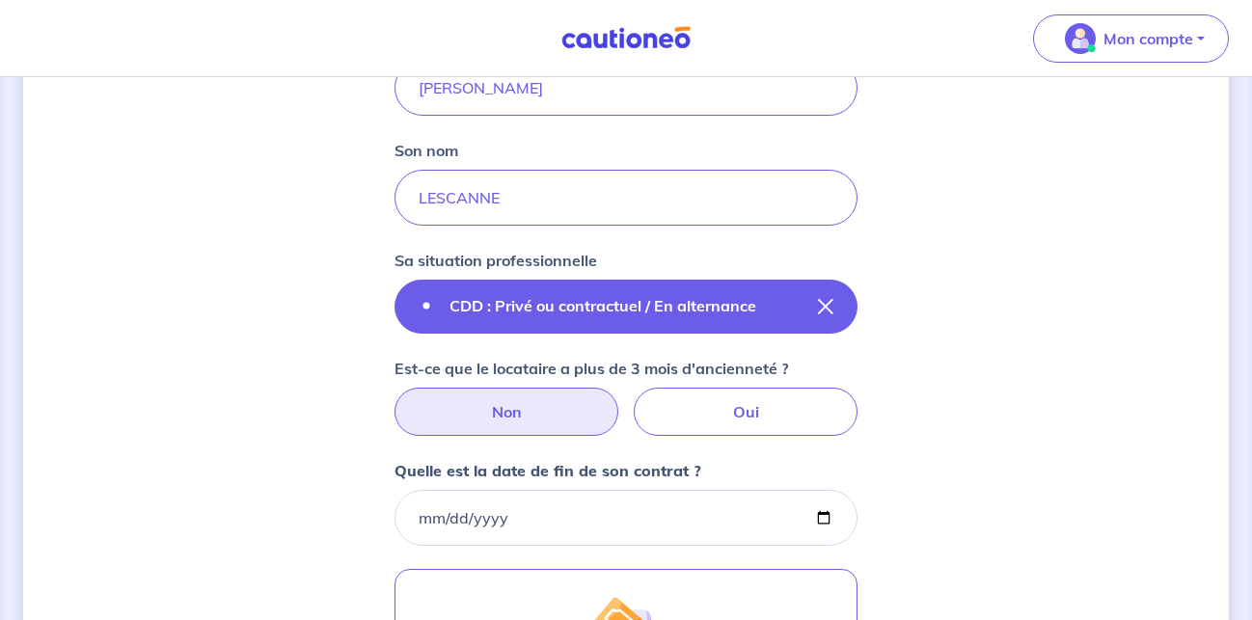
click at [625, 304] on p "CDD : Privé ou contractuel / En alternance" at bounding box center [602, 305] width 307 height 23
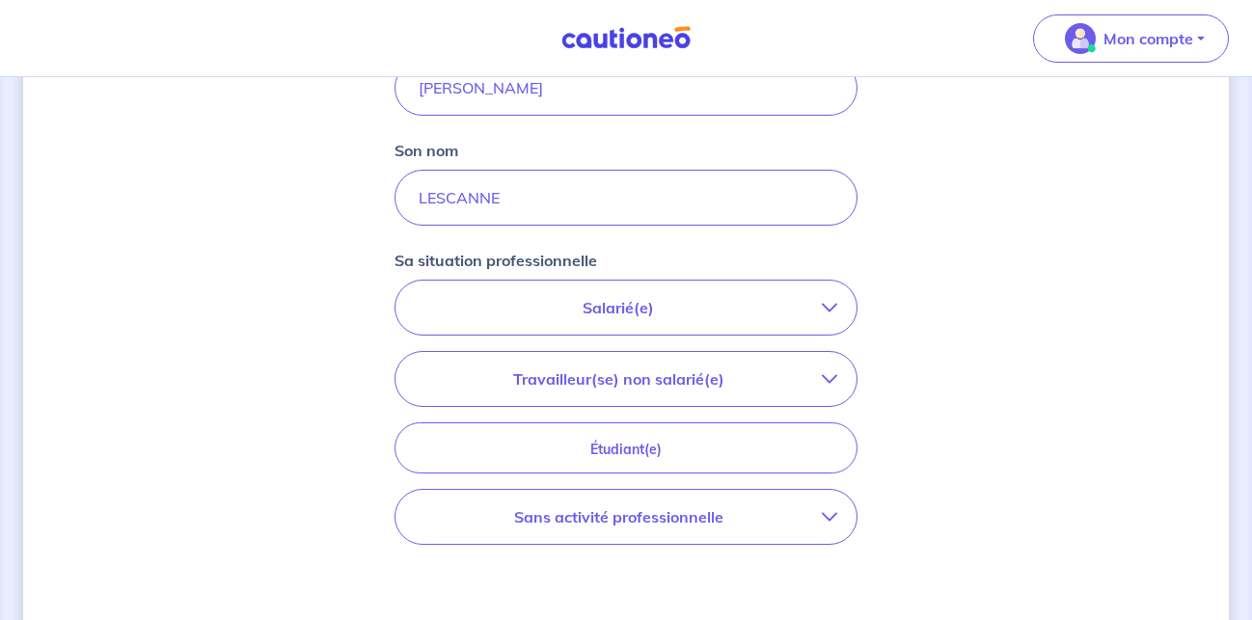
click at [788, 304] on p "Salarié(e)" at bounding box center [618, 307] width 407 height 23
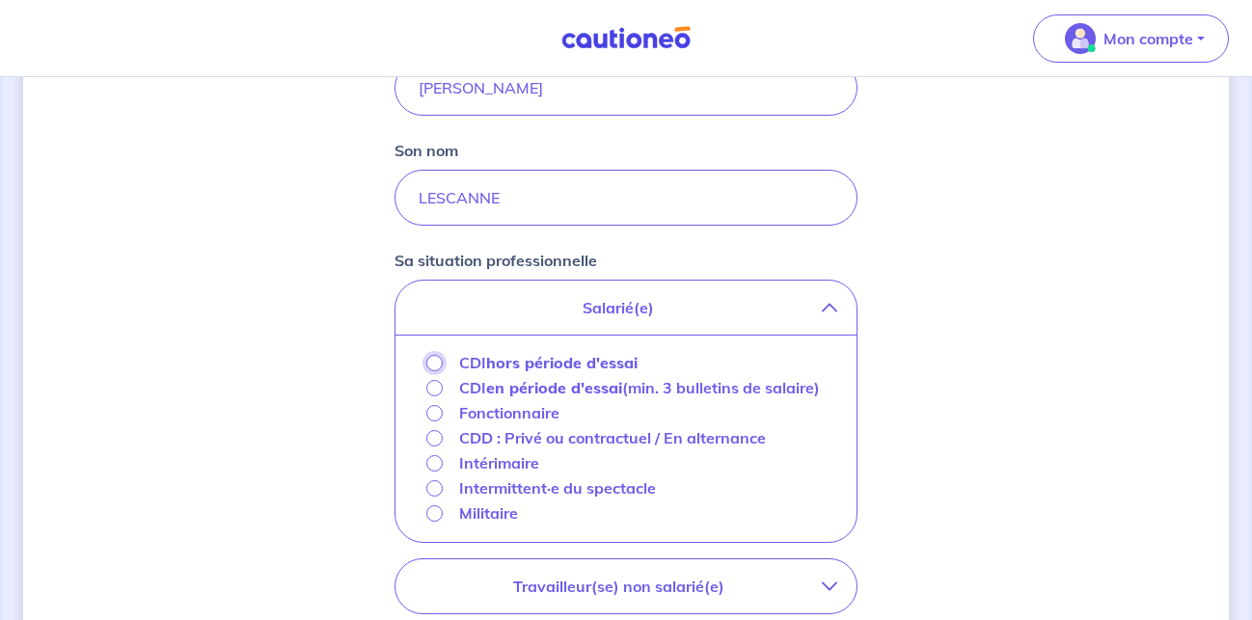
click at [433, 361] on input "CDI hors période d'essai" at bounding box center [434, 363] width 16 height 16
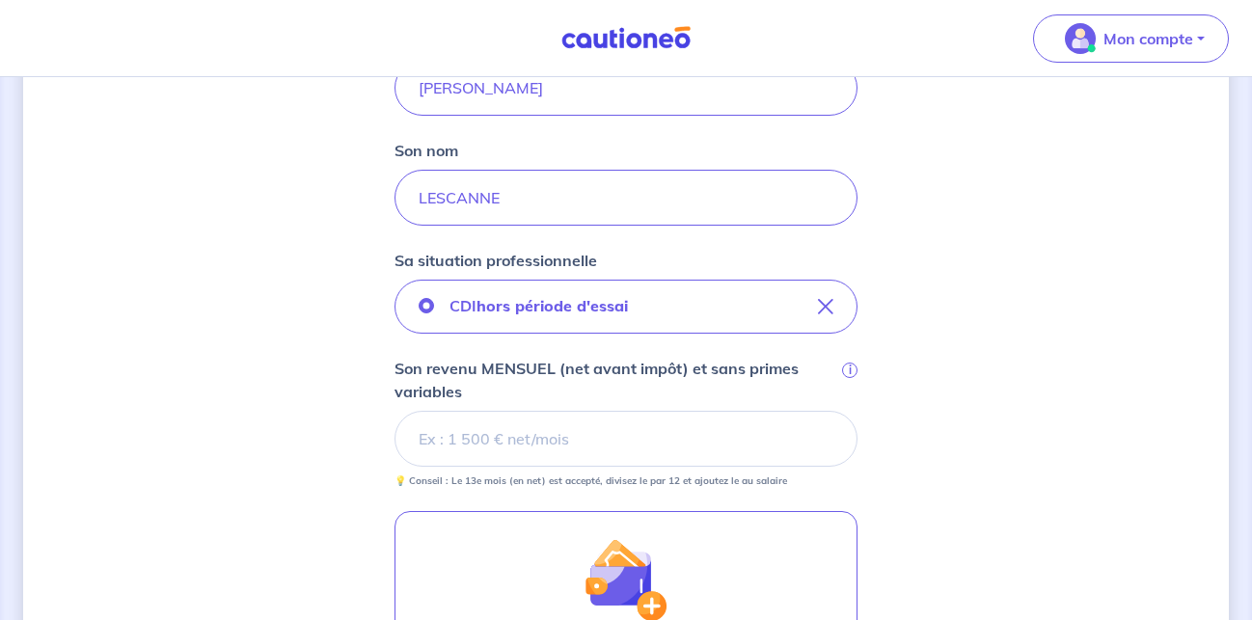
click at [483, 442] on input "Son revenu MENSUEL (net avant impôt) et sans primes variables i" at bounding box center [625, 439] width 463 height 56
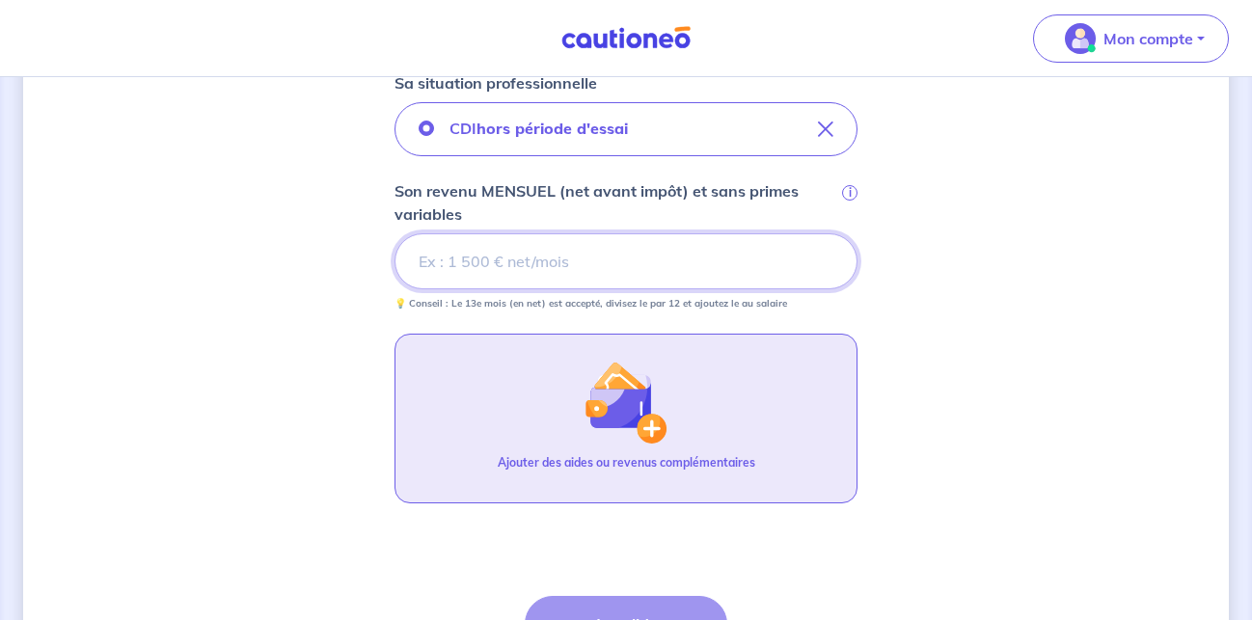
scroll to position [668, 0]
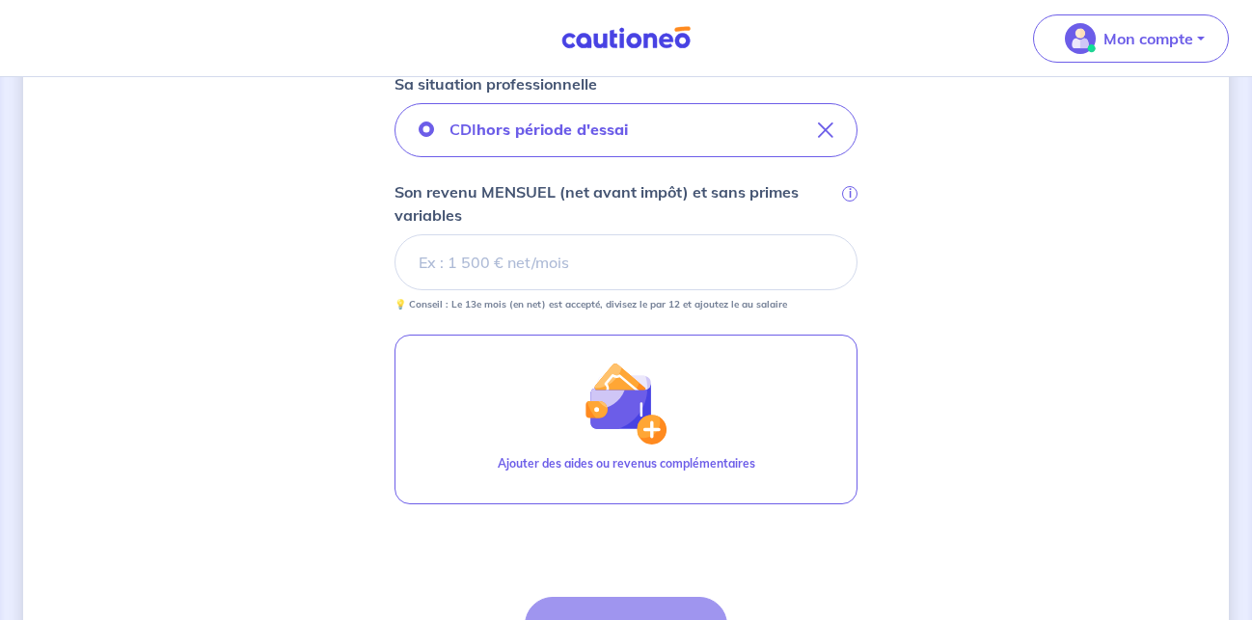
click at [848, 192] on span "i" at bounding box center [849, 193] width 15 height 15
click at [848, 234] on input "Son revenu MENSUEL (net avant impôt) et sans primes variables i" at bounding box center [625, 262] width 463 height 56
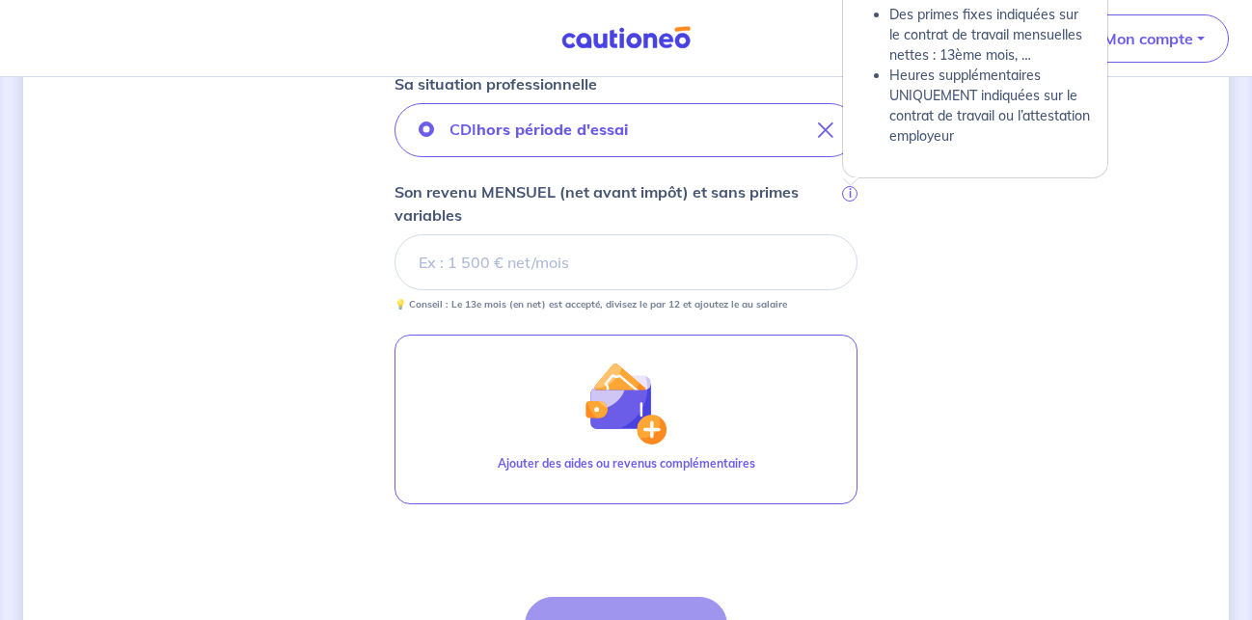
click at [851, 193] on span "i" at bounding box center [849, 193] width 15 height 15
click at [851, 234] on input "Son revenu MENSUEL (net avant impôt) et sans primes variables i" at bounding box center [625, 262] width 463 height 56
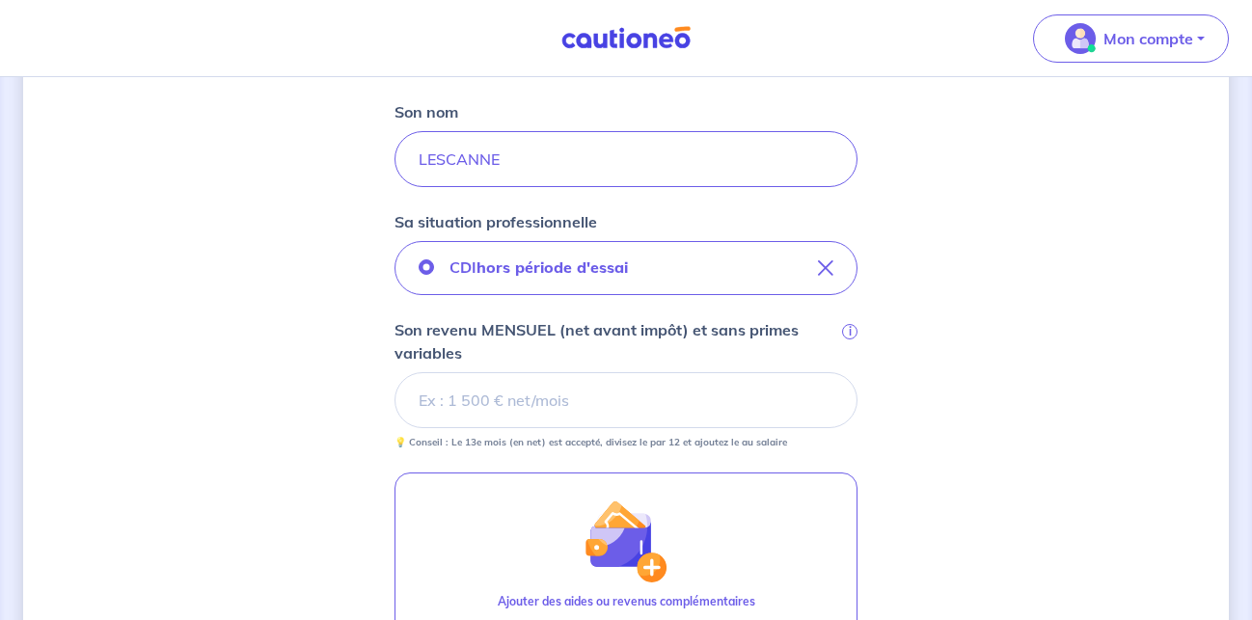
scroll to position [570, 0]
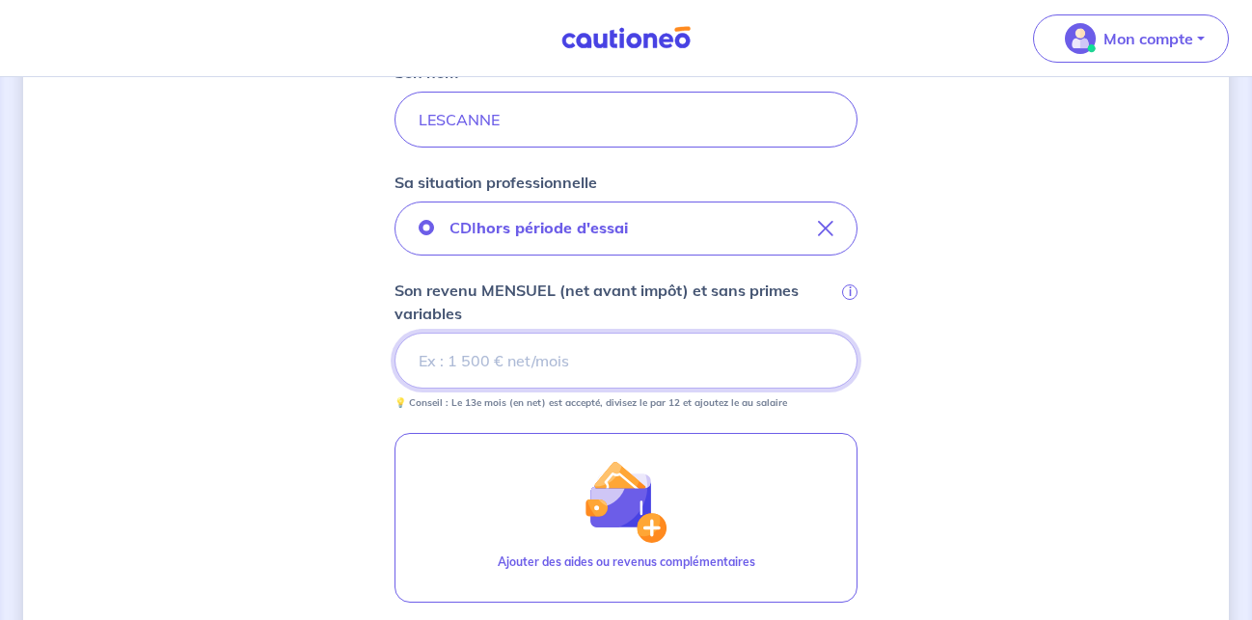
click at [511, 366] on input "Son revenu MENSUEL (net avant impôt) et sans primes variables i" at bounding box center [625, 361] width 463 height 56
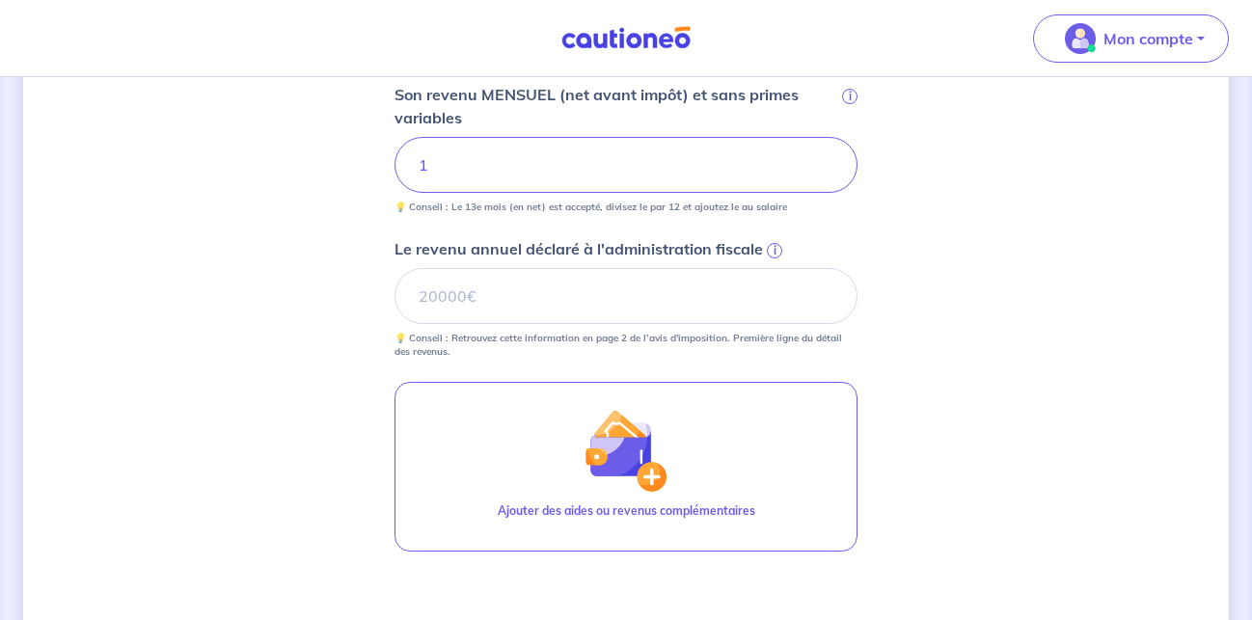
scroll to position [668, 0]
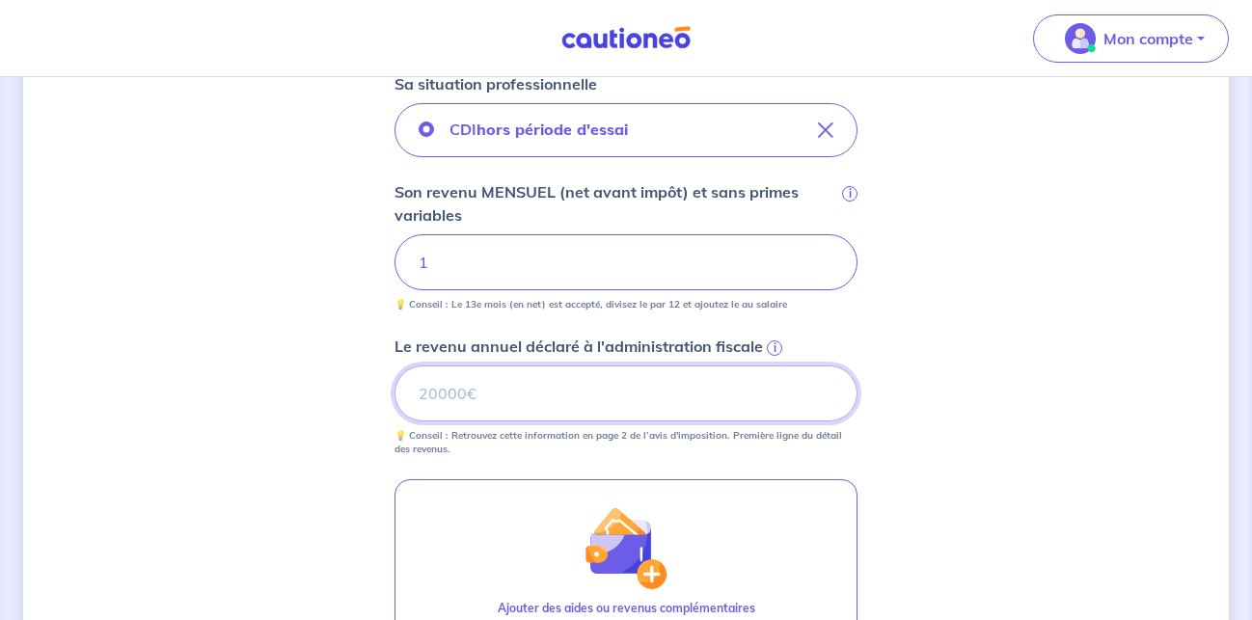
click at [512, 396] on input "Le revenu annuel déclaré à l'administration fiscale i" at bounding box center [625, 394] width 463 height 56
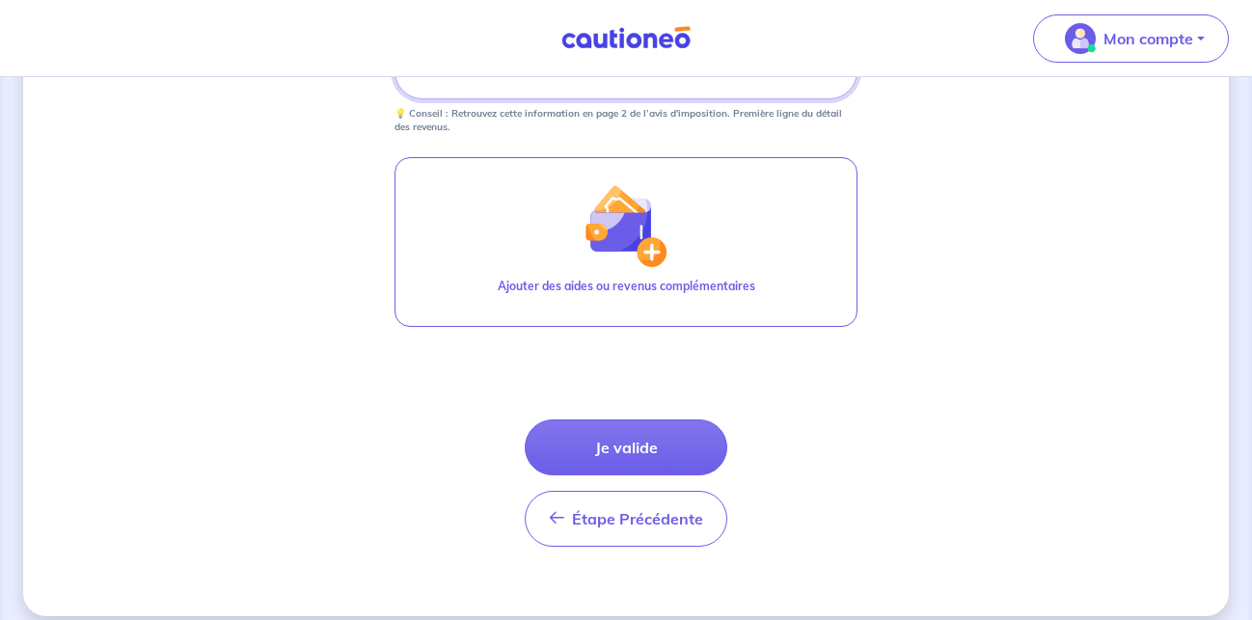
scroll to position [518, 0]
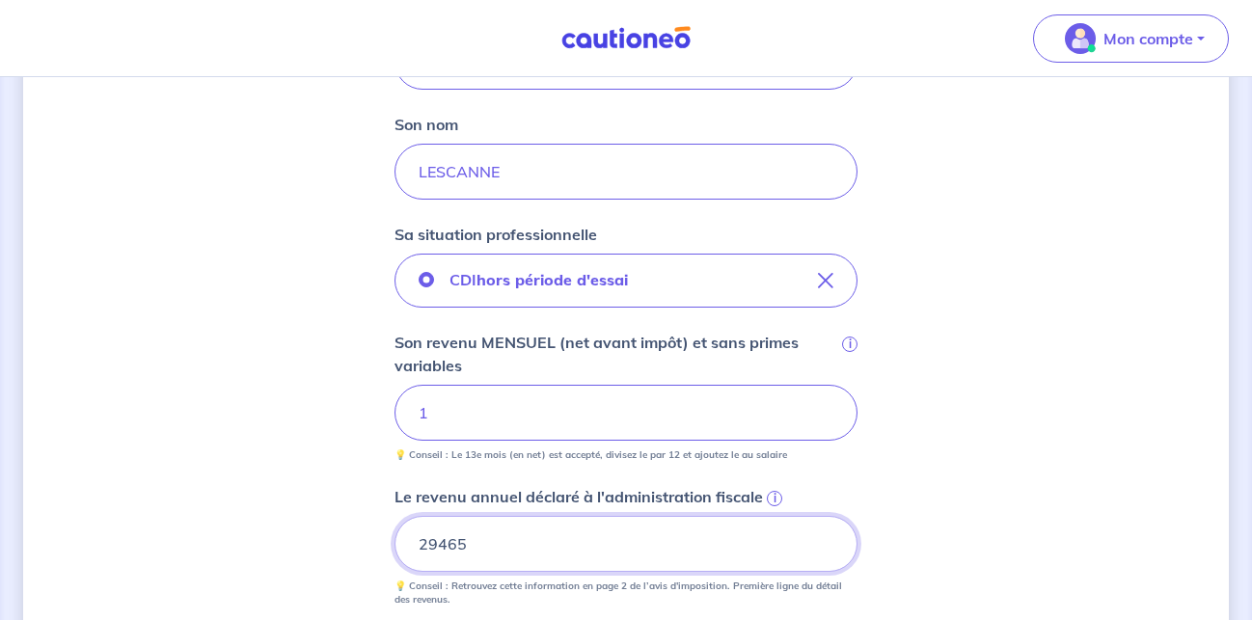
type input "29465"
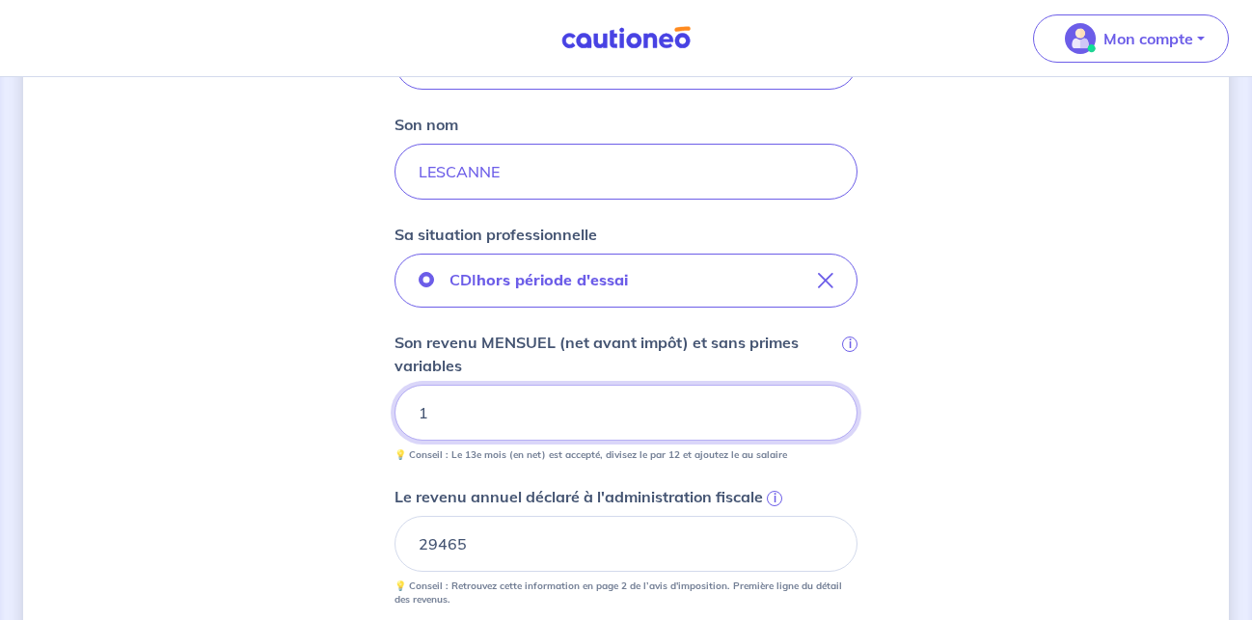
click at [495, 385] on input "1" at bounding box center [625, 413] width 463 height 56
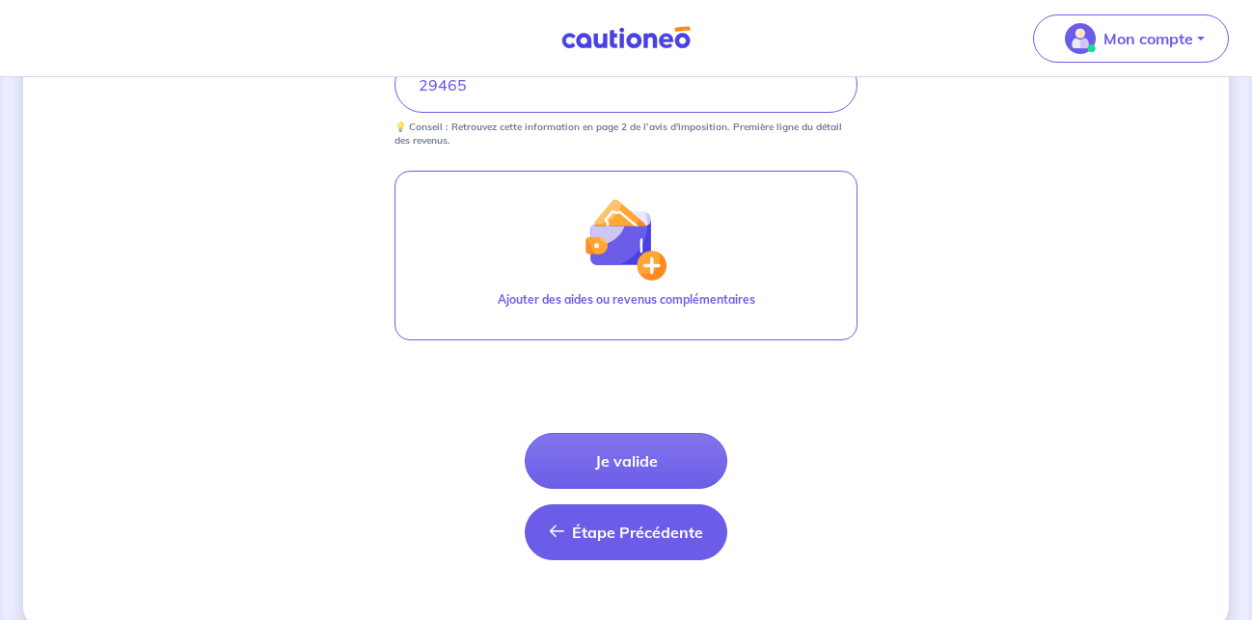
scroll to position [1010, 0]
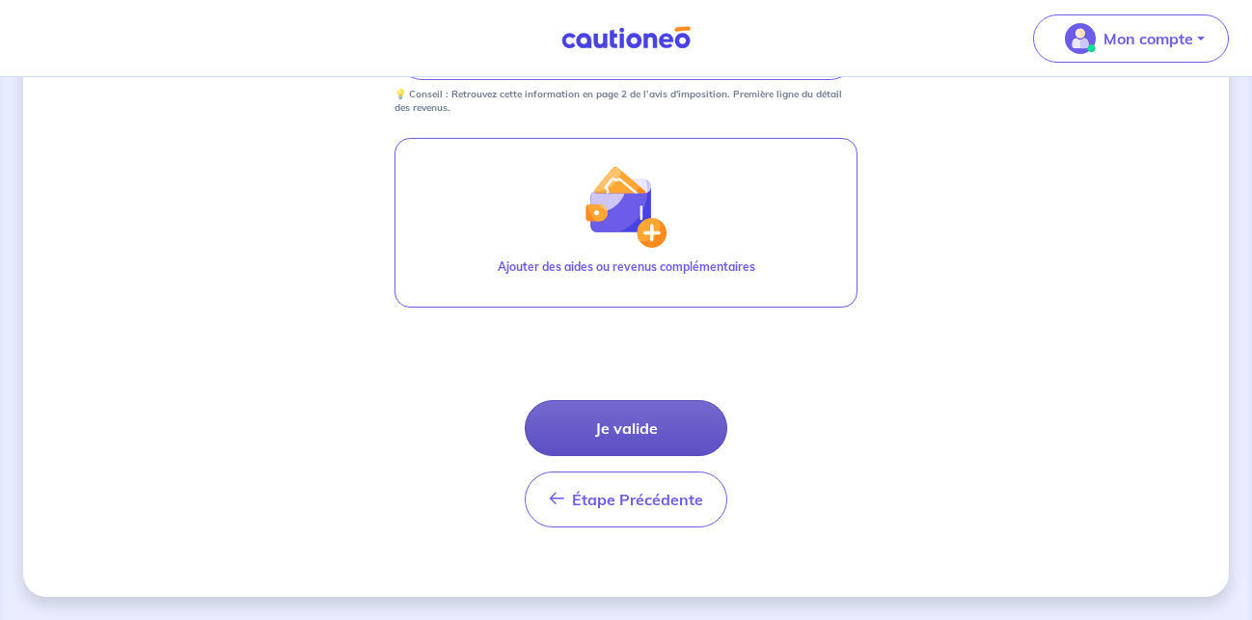
click at [611, 427] on button "Je valide" at bounding box center [626, 428] width 203 height 56
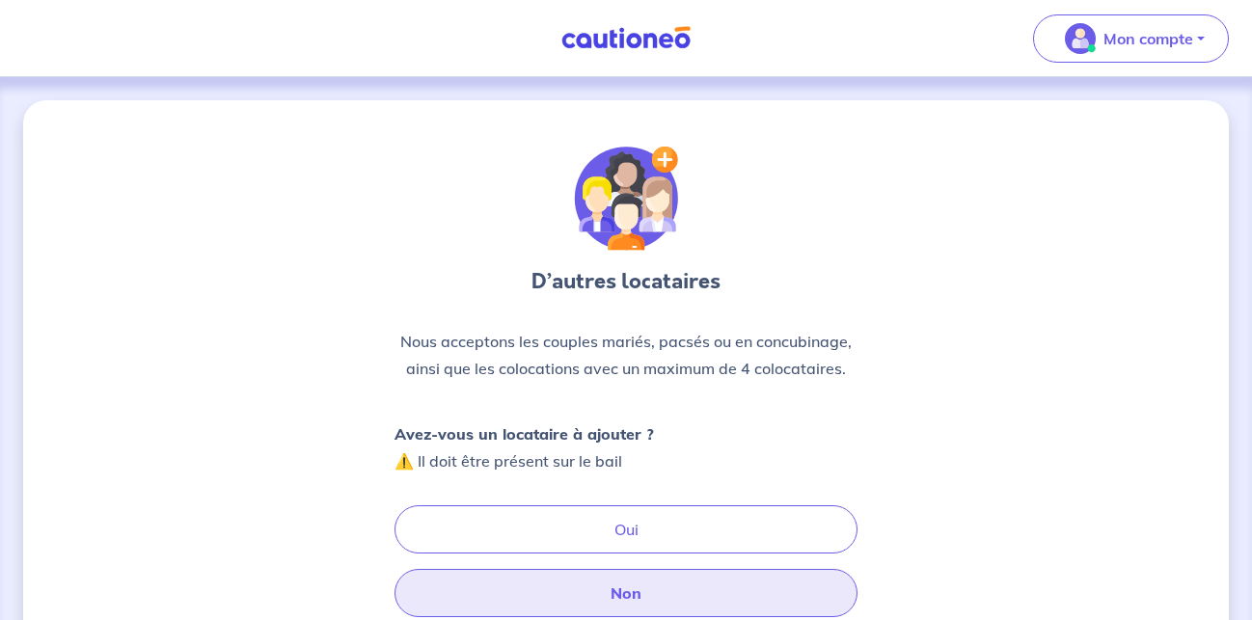
click at [633, 593] on button "Non" at bounding box center [625, 593] width 463 height 48
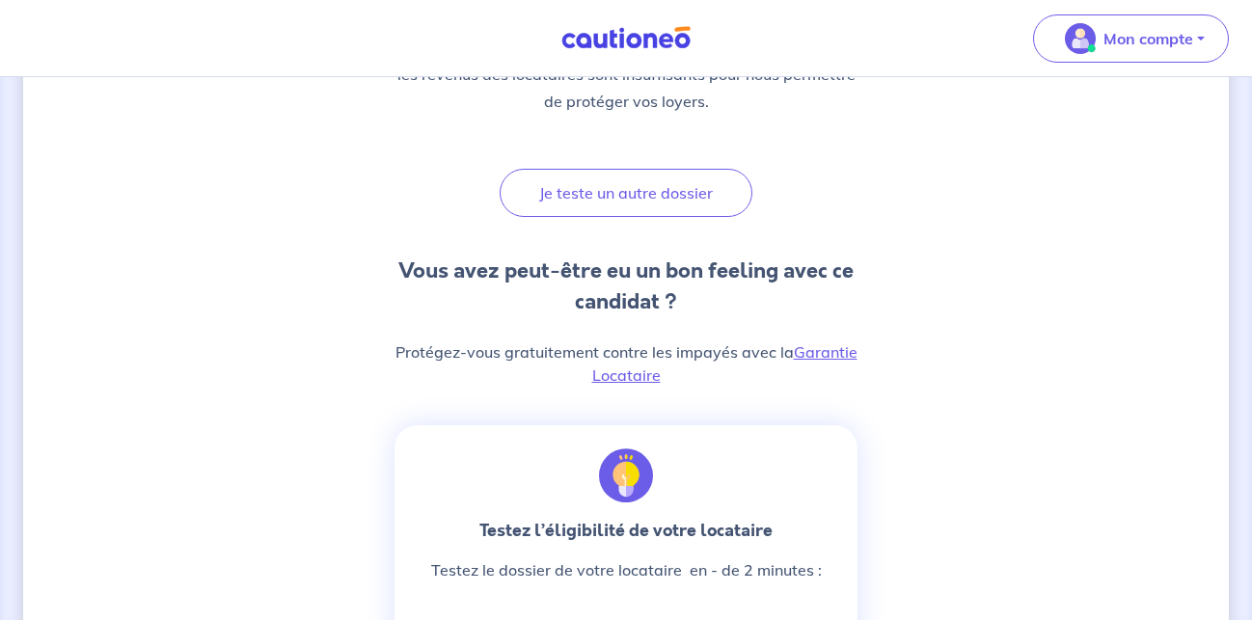
scroll to position [295, 0]
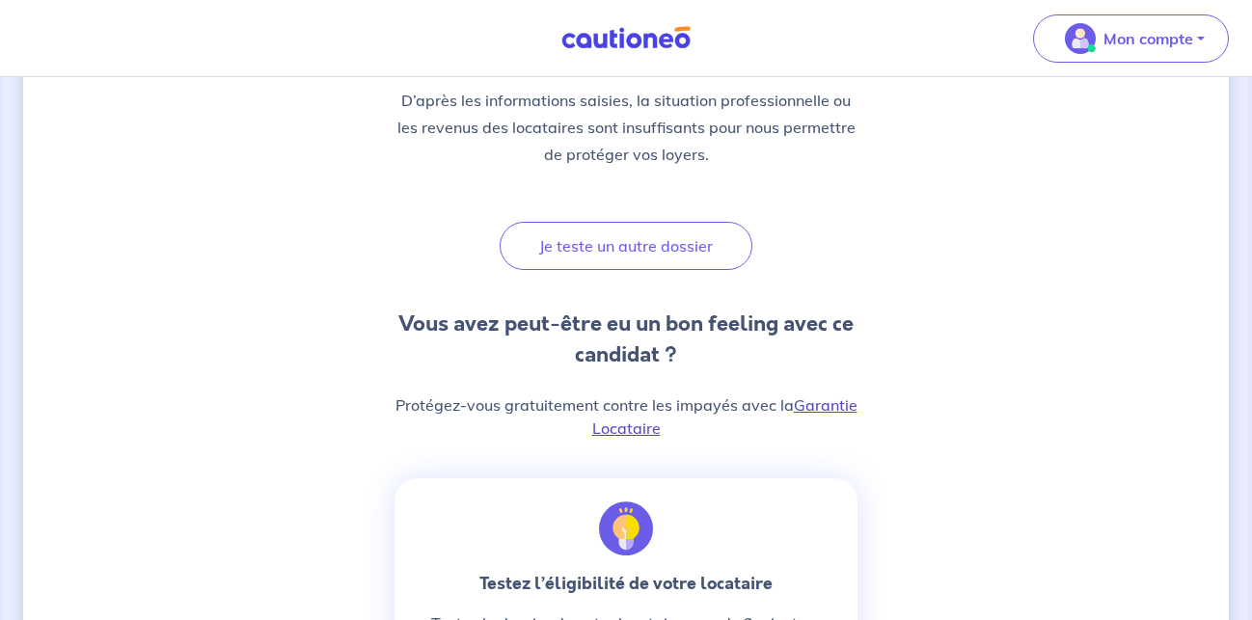
click at [819, 409] on link "Garantie Locataire" at bounding box center [724, 416] width 265 height 42
click at [815, 407] on link "Garantie Locataire" at bounding box center [724, 416] width 265 height 42
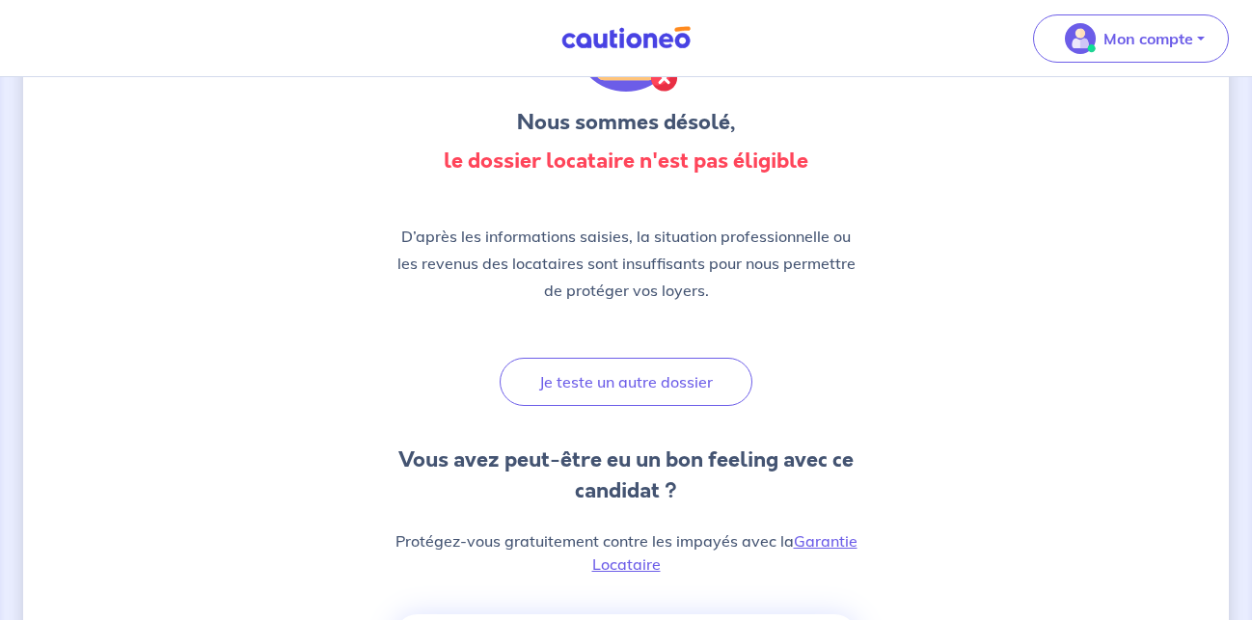
scroll to position [0, 0]
